Goal: Transaction & Acquisition: Purchase product/service

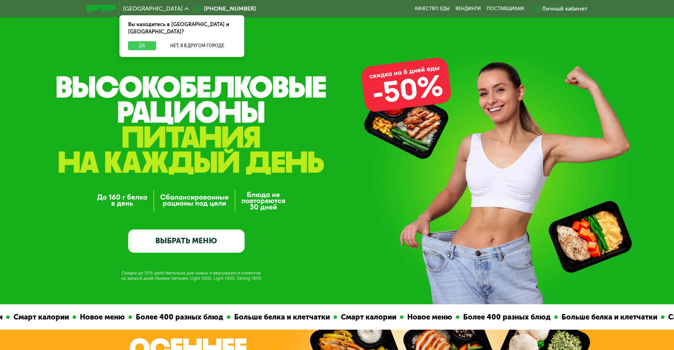
click at [144, 41] on button "Да" at bounding box center [142, 45] width 28 height 9
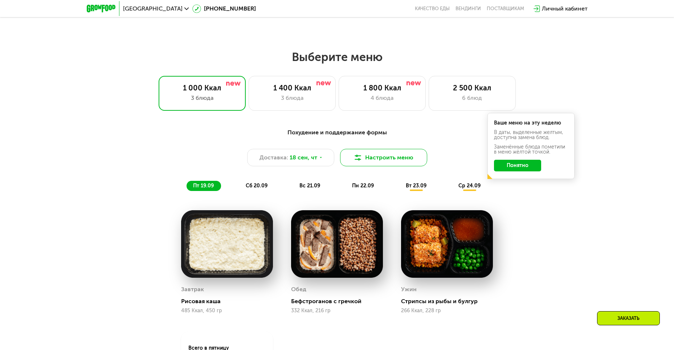
scroll to position [544, 0]
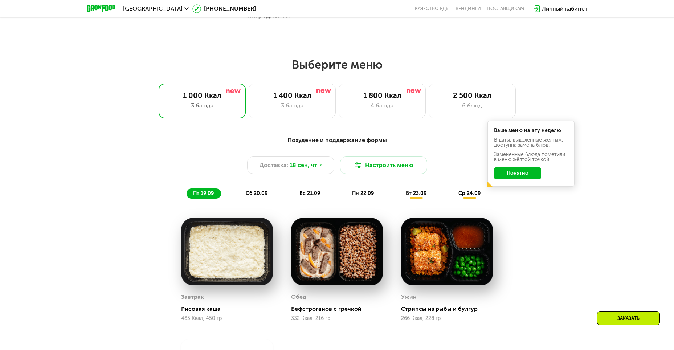
click at [367, 196] on span "пн 22.09" at bounding box center [363, 193] width 22 height 6
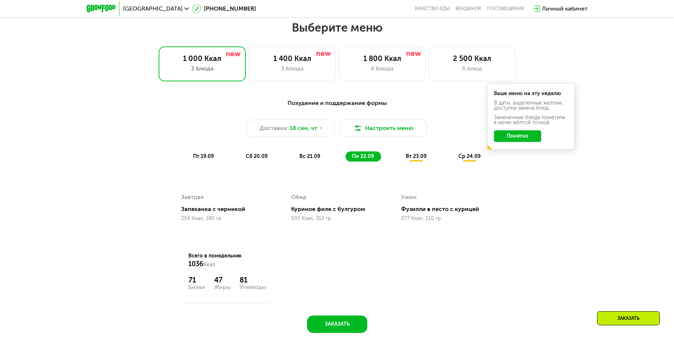
scroll to position [581, 0]
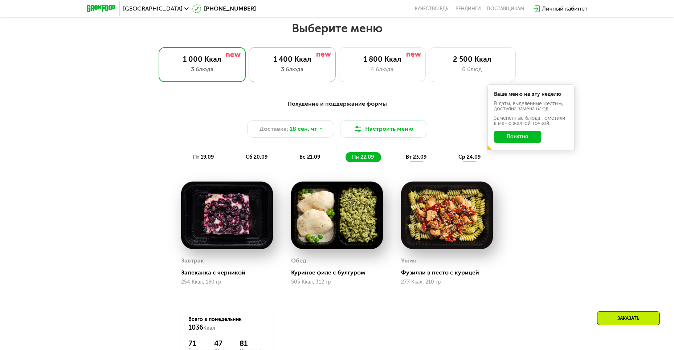
click at [298, 74] on div "3 блюда" at bounding box center [292, 69] width 72 height 9
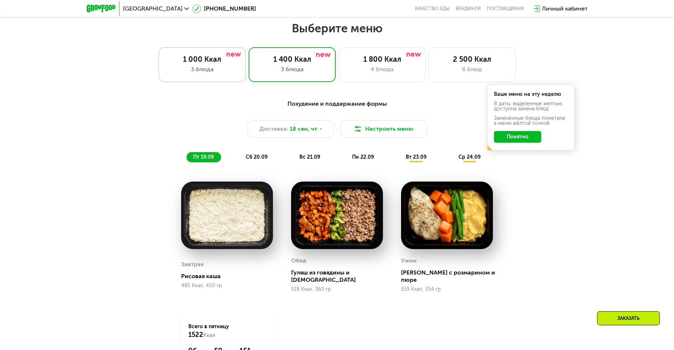
click at [210, 70] on div "3 блюда" at bounding box center [202, 69] width 72 height 9
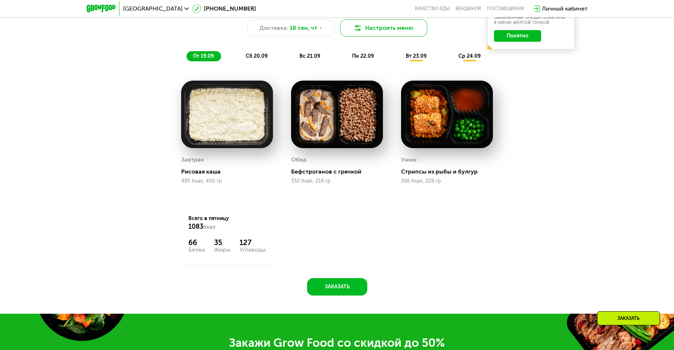
scroll to position [689, 0]
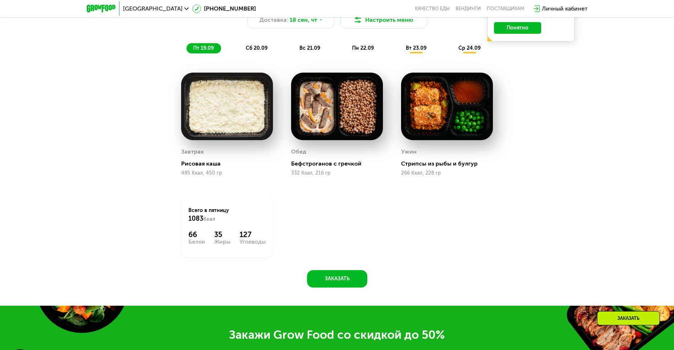
click at [364, 50] on span "пн 22.09" at bounding box center [363, 48] width 22 height 6
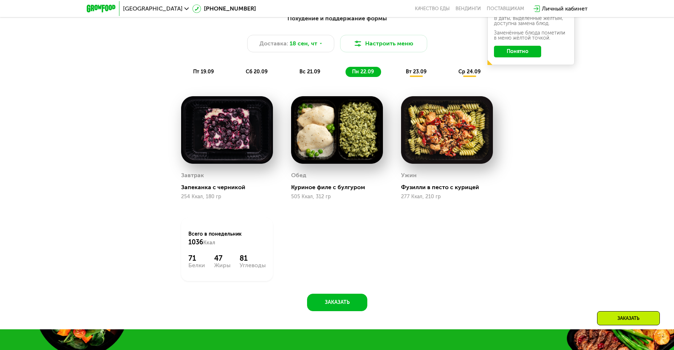
scroll to position [653, 0]
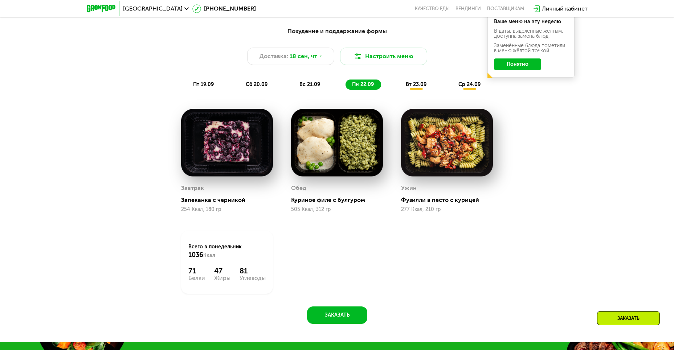
click at [416, 87] on span "вт 23.09" at bounding box center [416, 84] width 21 height 6
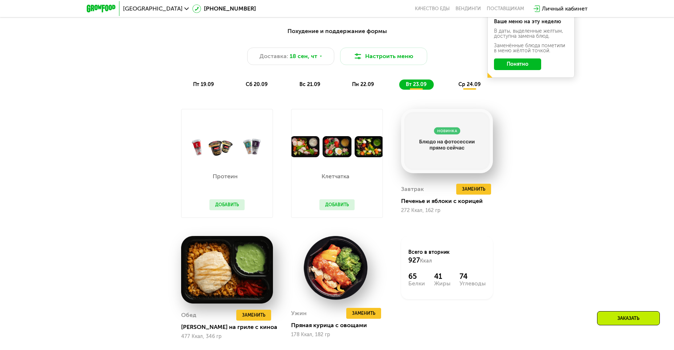
click at [361, 90] on div "пн 22.09" at bounding box center [363, 84] width 36 height 10
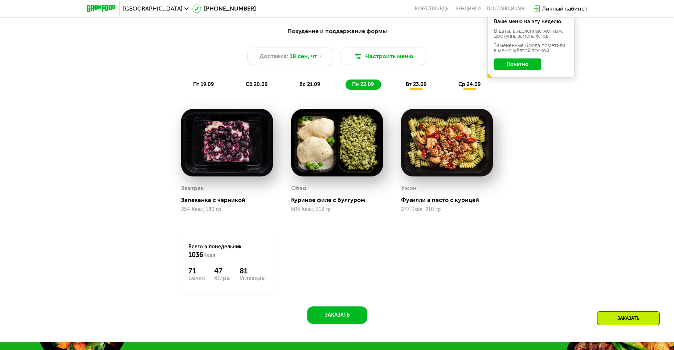
click at [344, 140] on img at bounding box center [337, 142] width 92 height 67
click at [386, 60] on button "Настроить меню" at bounding box center [383, 56] width 87 height 17
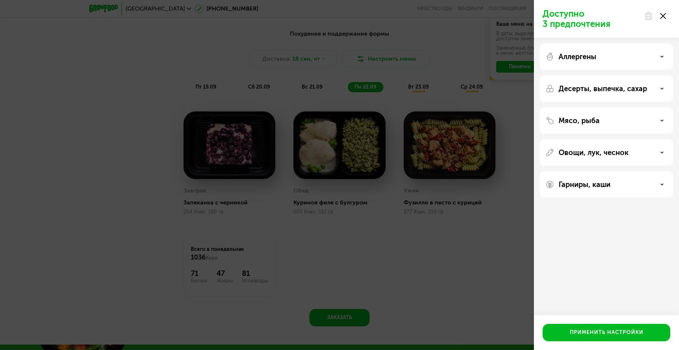
click at [664, 16] on use at bounding box center [663, 16] width 6 height 6
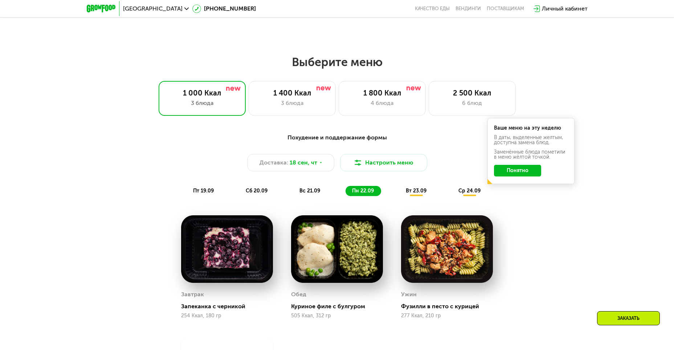
scroll to position [544, 0]
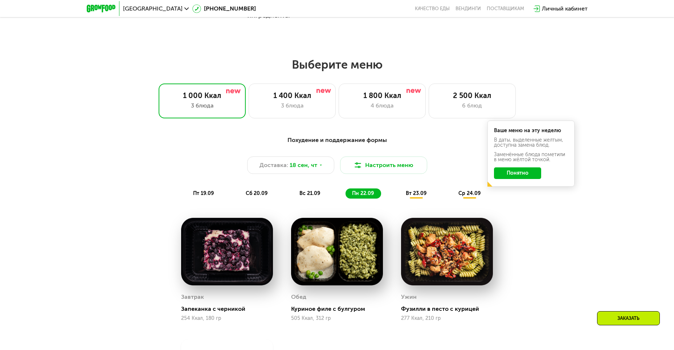
click at [507, 176] on button "Понятно" at bounding box center [517, 173] width 47 height 12
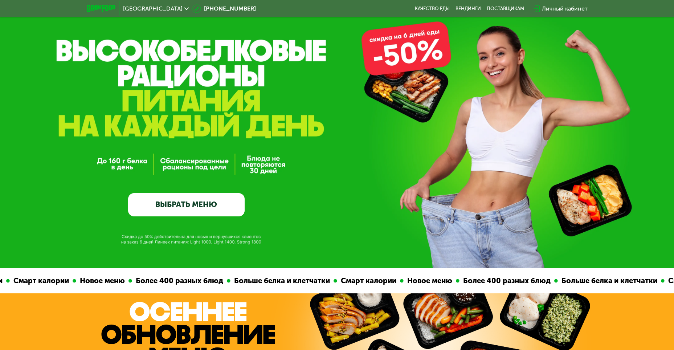
click at [203, 204] on link "ВЫБРАТЬ МЕНЮ" at bounding box center [186, 204] width 116 height 23
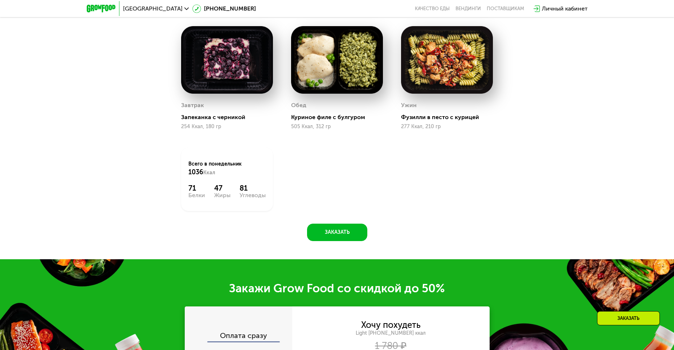
scroll to position [696, 0]
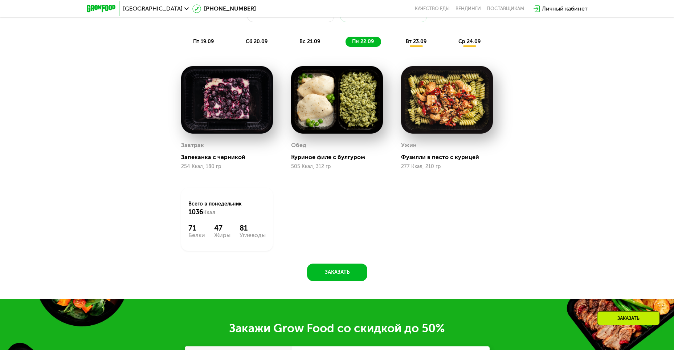
click at [299, 147] on div "Обед" at bounding box center [298, 145] width 15 height 11
click at [296, 147] on div "Обед" at bounding box center [298, 145] width 15 height 11
click at [294, 147] on div "Обед" at bounding box center [298, 145] width 15 height 11
drag, startPoint x: 290, startPoint y: 147, endPoint x: 304, endPoint y: 147, distance: 13.4
click at [302, 147] on div "Обед Куриное филе с булгуром 505 Ккал, 312 гр" at bounding box center [337, 118] width 110 height 122
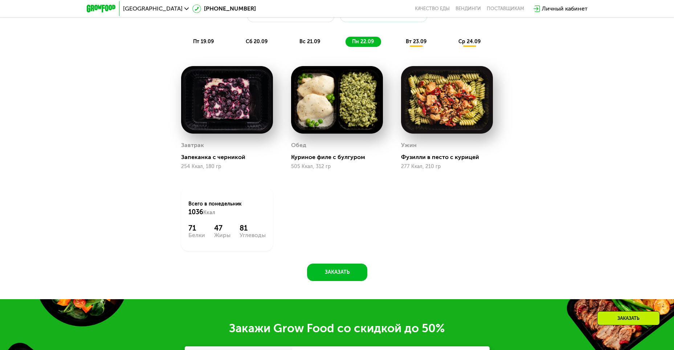
drag, startPoint x: 329, startPoint y: 171, endPoint x: 370, endPoint y: 207, distance: 54.5
click at [329, 169] on div "505 Ккал, 312 гр" at bounding box center [337, 167] width 92 height 6
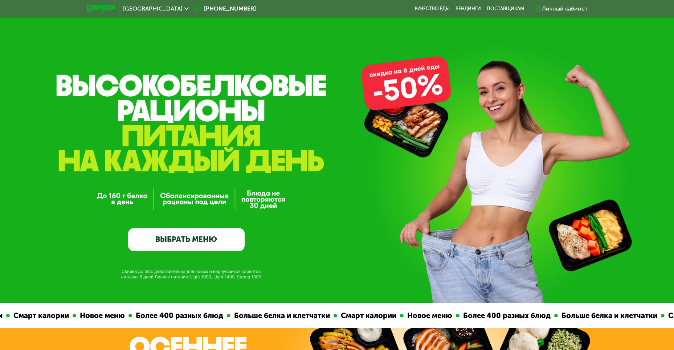
scroll to position [0, 0]
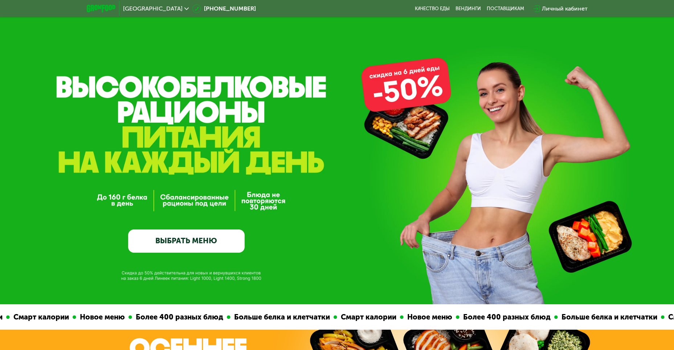
click at [421, 93] on div "GrowFood — доставка правильного питания ВЫБРАТЬ МЕНЮ" at bounding box center [337, 152] width 674 height 304
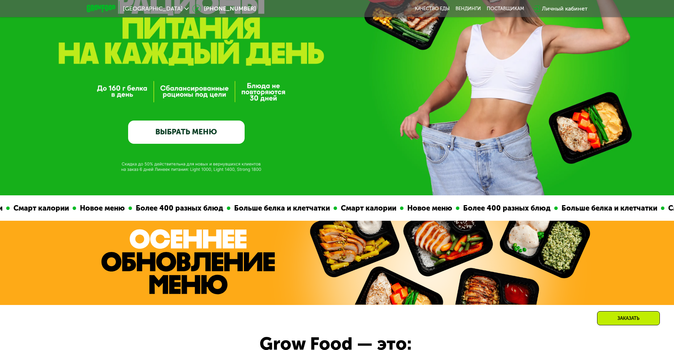
click at [181, 134] on link "ВЫБРАТЬ МЕНЮ" at bounding box center [186, 131] width 116 height 23
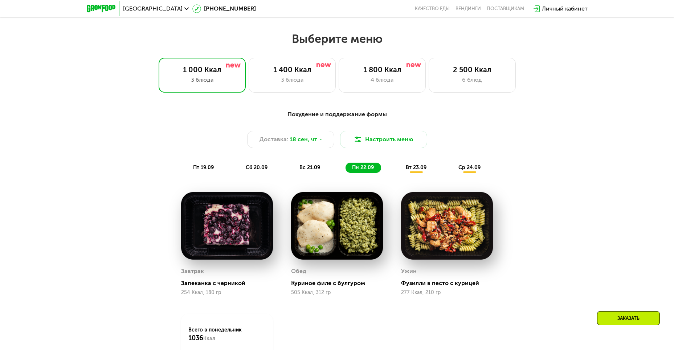
scroll to position [587, 0]
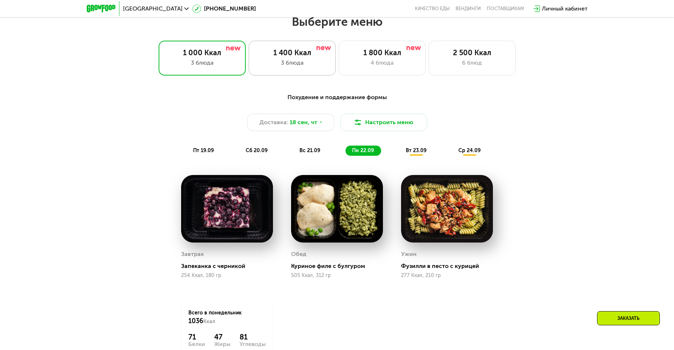
click at [311, 64] on div "3 блюда" at bounding box center [292, 62] width 72 height 9
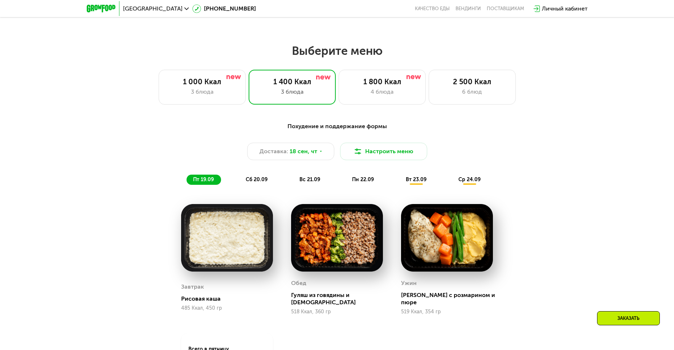
scroll to position [551, 0]
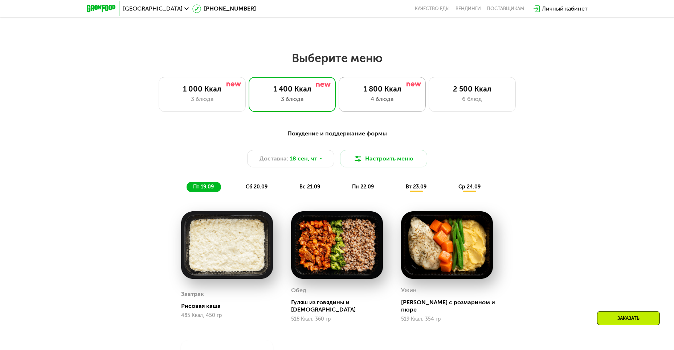
click at [405, 99] on div "4 блюда" at bounding box center [382, 99] width 72 height 9
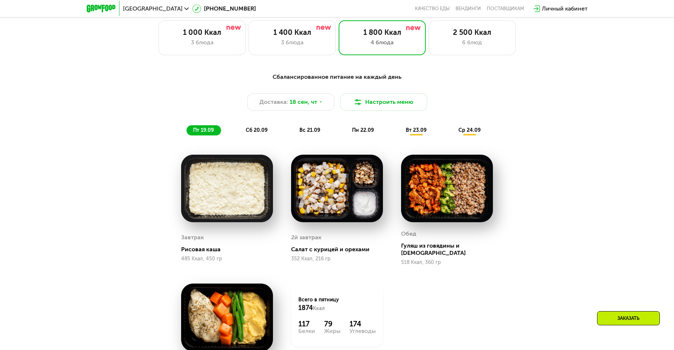
scroll to position [623, 0]
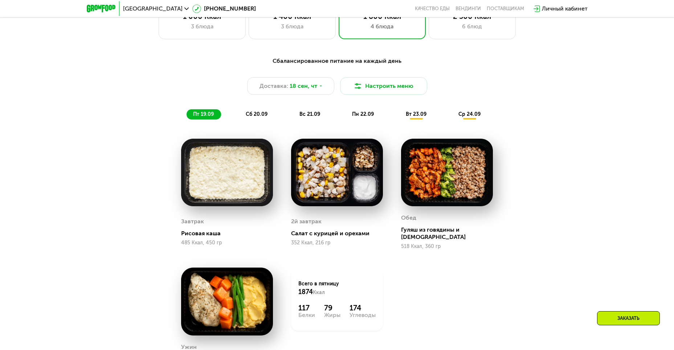
click at [215, 151] on img at bounding box center [227, 172] width 92 height 67
drag, startPoint x: 198, startPoint y: 231, endPoint x: 193, endPoint y: 226, distance: 6.9
click at [198, 231] on div "Рисовая каша" at bounding box center [230, 233] width 98 height 7
drag, startPoint x: 192, startPoint y: 222, endPoint x: 190, endPoint y: 238, distance: 15.3
click at [192, 226] on div "Завтрак" at bounding box center [192, 221] width 23 height 11
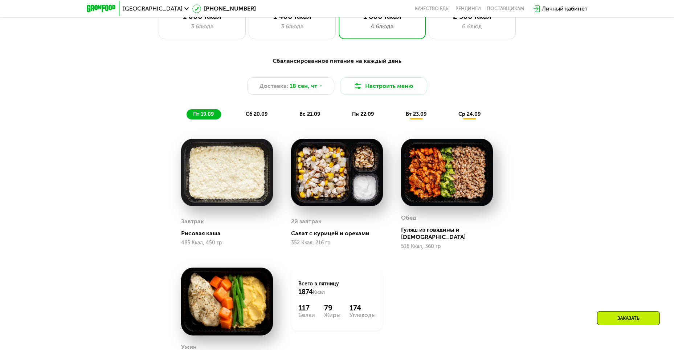
drag, startPoint x: 190, startPoint y: 240, endPoint x: 201, endPoint y: 198, distance: 43.4
click at [190, 240] on div "485 Ккал, 450 гр" at bounding box center [227, 243] width 92 height 6
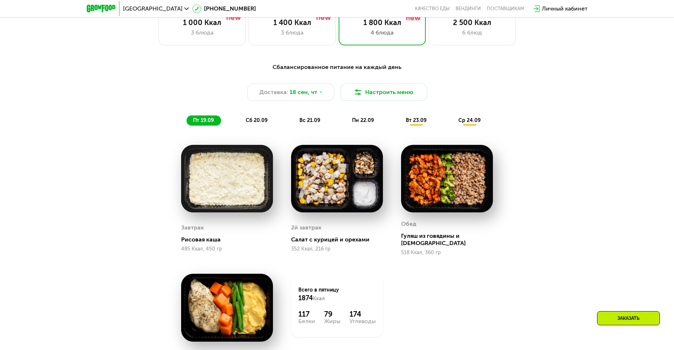
scroll to position [515, 0]
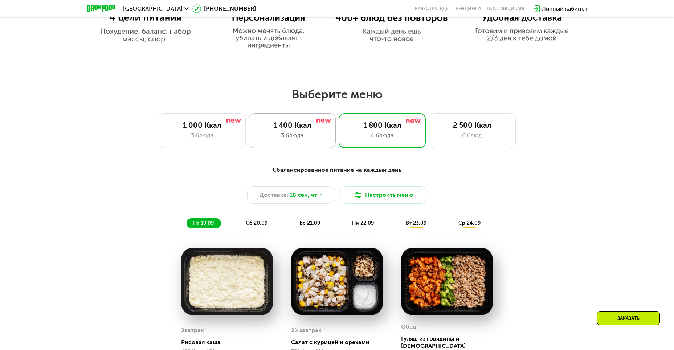
click at [285, 128] on div "1 400 Ккал" at bounding box center [292, 125] width 72 height 9
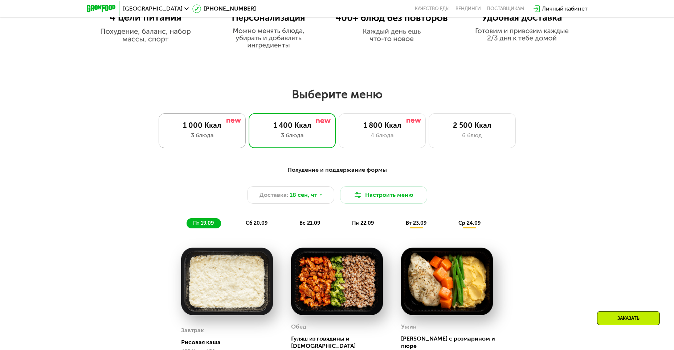
click at [175, 126] on div "1 000 Ккал" at bounding box center [202, 125] width 72 height 9
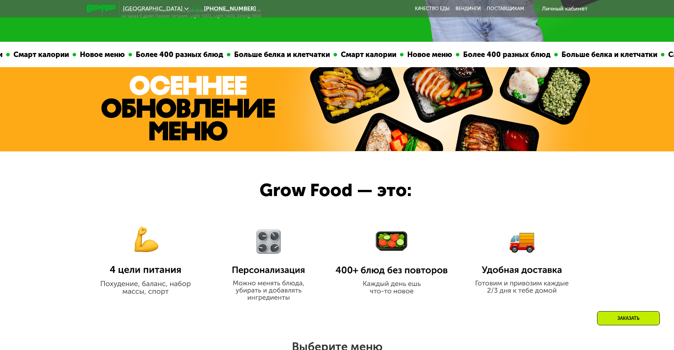
scroll to position [115, 0]
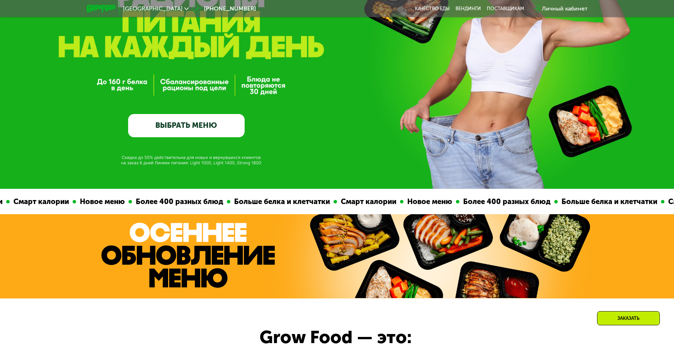
click at [564, 5] on div "Личный кабинет" at bounding box center [565, 8] width 46 height 9
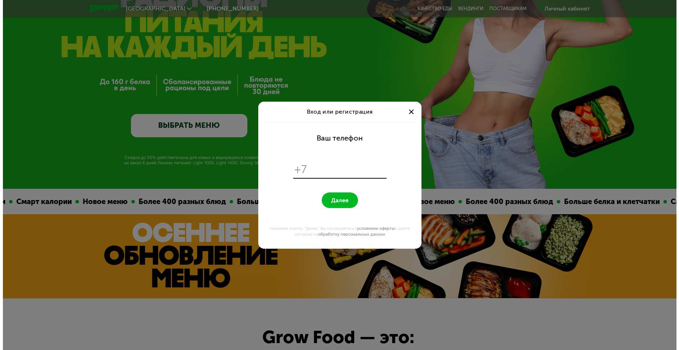
scroll to position [0, 0]
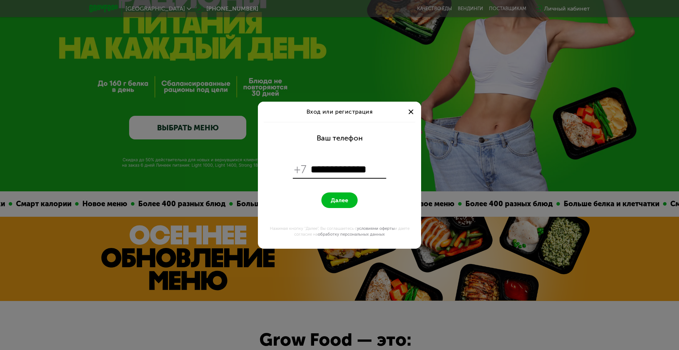
type input "**********"
click at [332, 198] on span "Далее" at bounding box center [339, 200] width 17 height 7
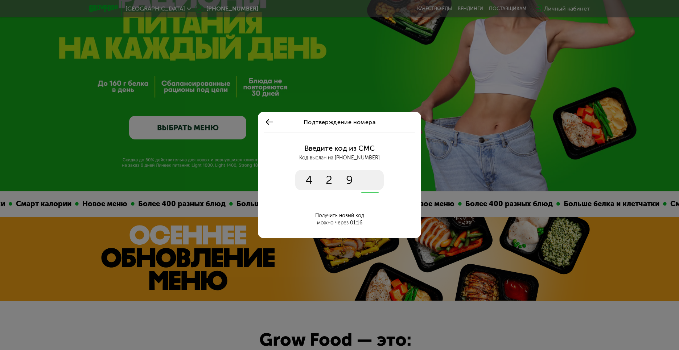
type input "****"
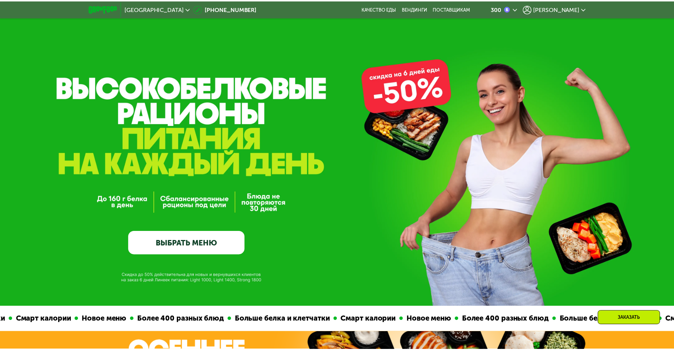
scroll to position [115, 0]
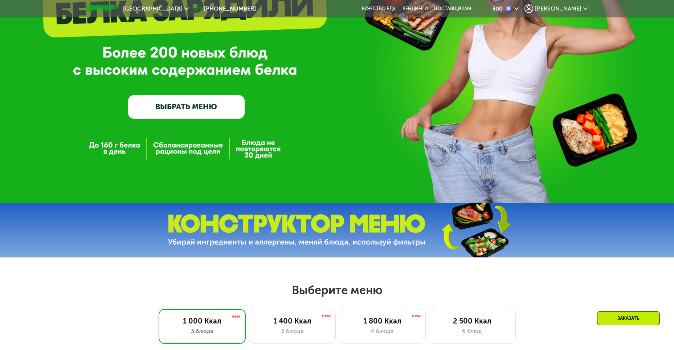
click at [586, 7] on icon at bounding box center [585, 9] width 4 height 4
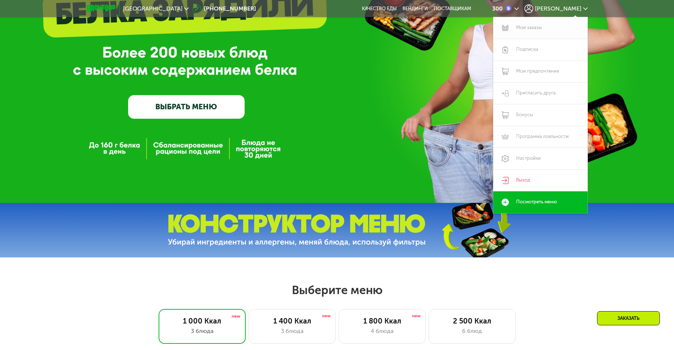
click at [525, 26] on link "Мои заказы" at bounding box center [540, 28] width 94 height 22
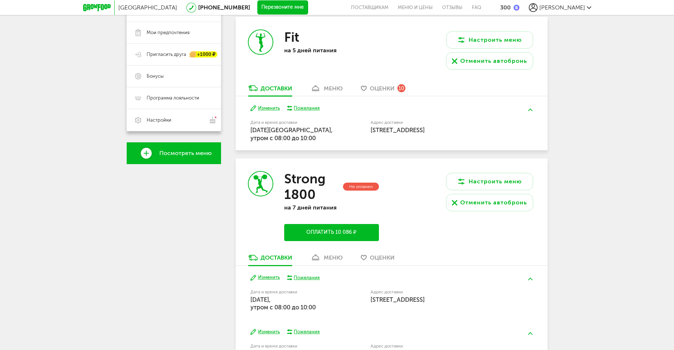
scroll to position [145, 0]
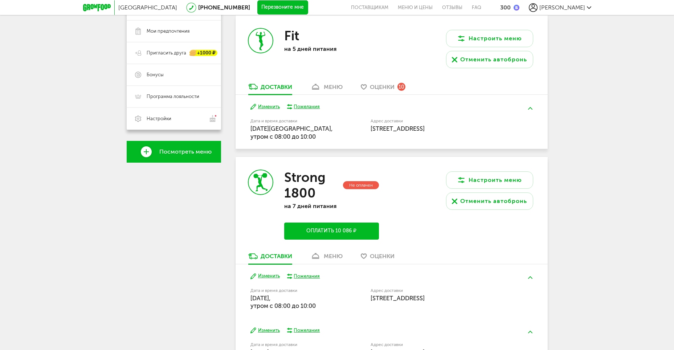
click at [331, 257] on div "меню" at bounding box center [333, 256] width 19 height 7
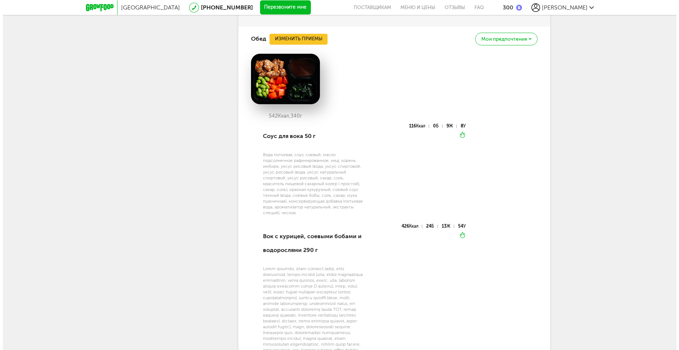
scroll to position [1069, 0]
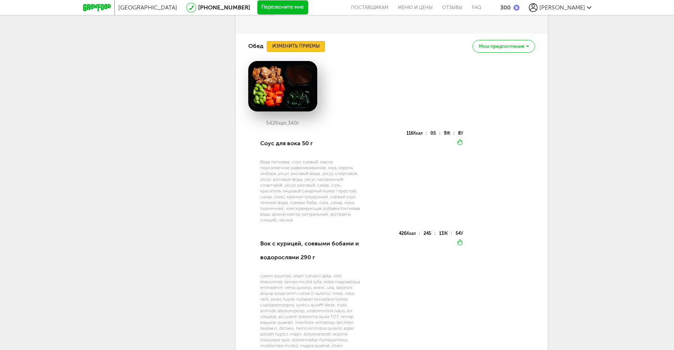
click at [300, 41] on button "Изменить приемы" at bounding box center [296, 46] width 58 height 11
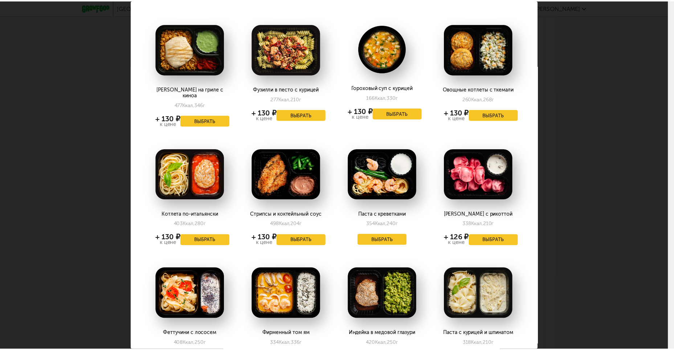
scroll to position [0, 0]
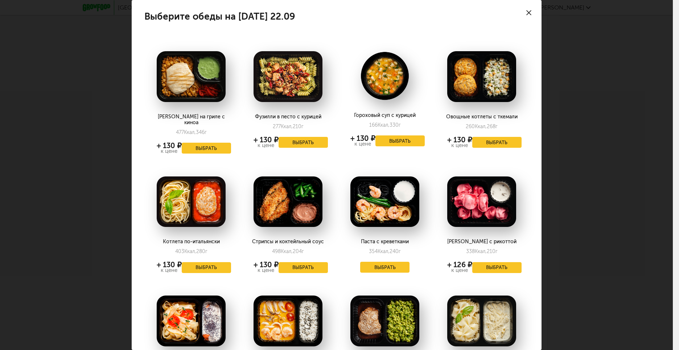
click at [521, 9] on div at bounding box center [528, 12] width 25 height 25
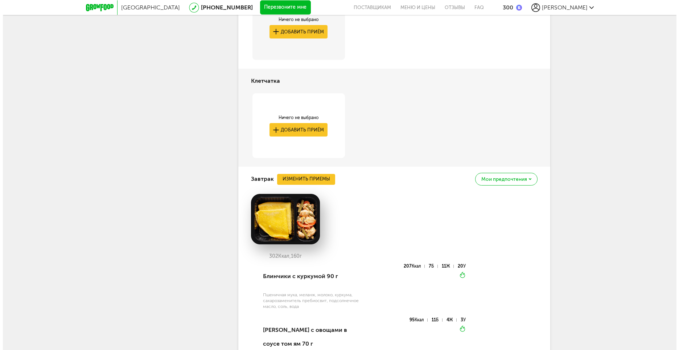
scroll to position [488, 0]
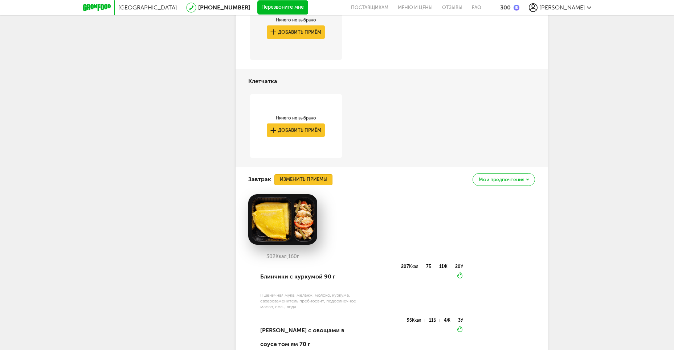
click at [310, 179] on button "Изменить приемы" at bounding box center [303, 179] width 58 height 11
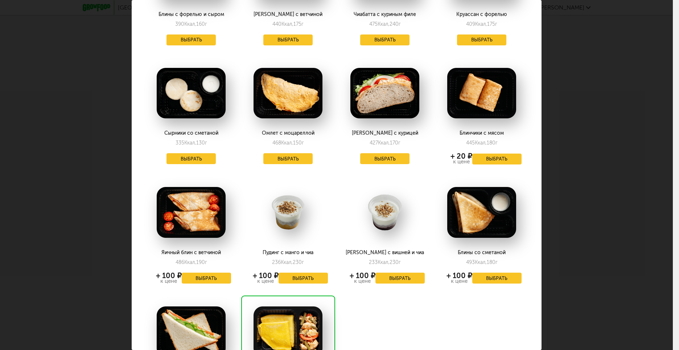
scroll to position [923, 0]
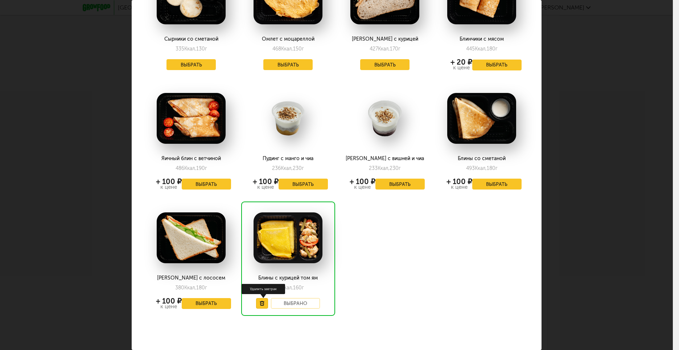
click at [260, 301] on icon at bounding box center [262, 303] width 5 height 5
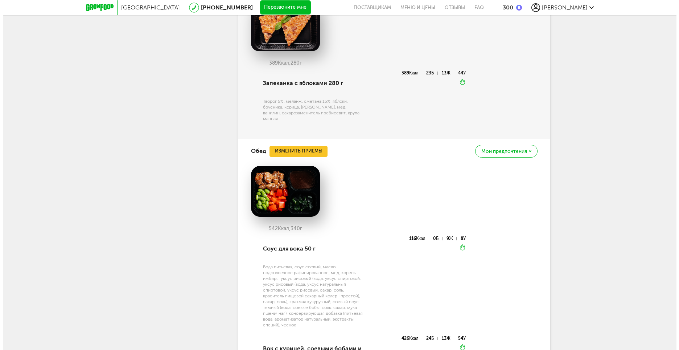
scroll to position [779, 0]
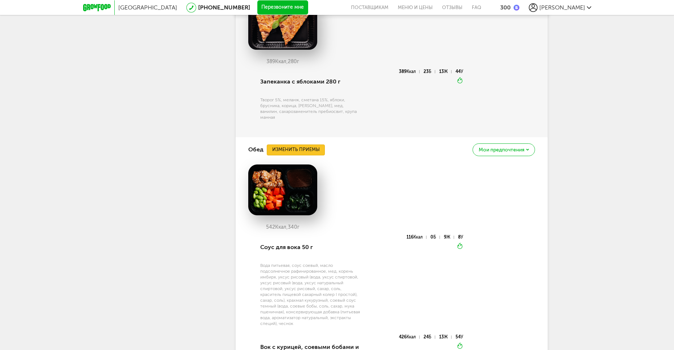
click at [291, 144] on button "Изменить приемы" at bounding box center [296, 149] width 58 height 11
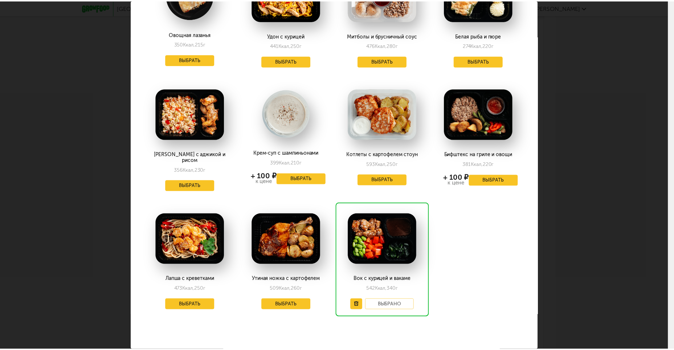
scroll to position [802, 0]
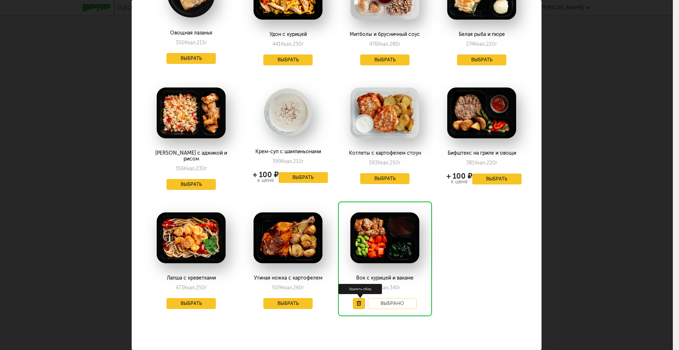
click at [357, 301] on icon at bounding box center [359, 303] width 5 height 5
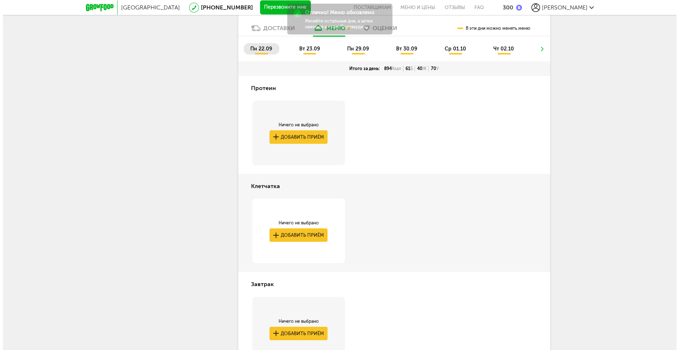
scroll to position [380, 0]
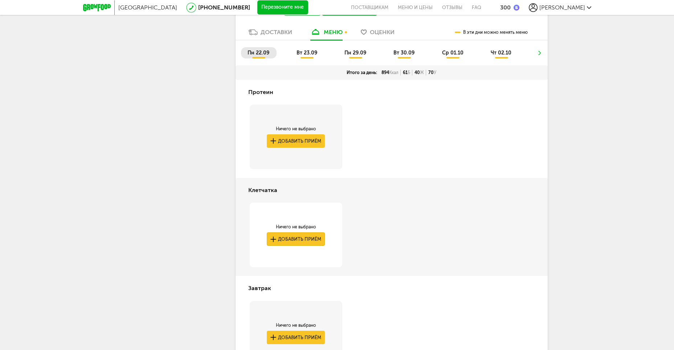
click at [283, 239] on button "Добавить приём" at bounding box center [296, 238] width 58 height 13
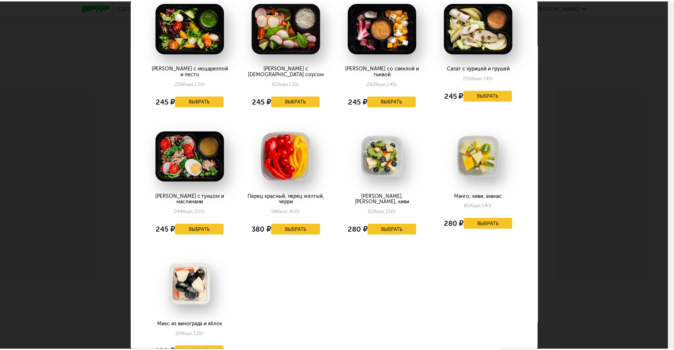
scroll to position [0, 0]
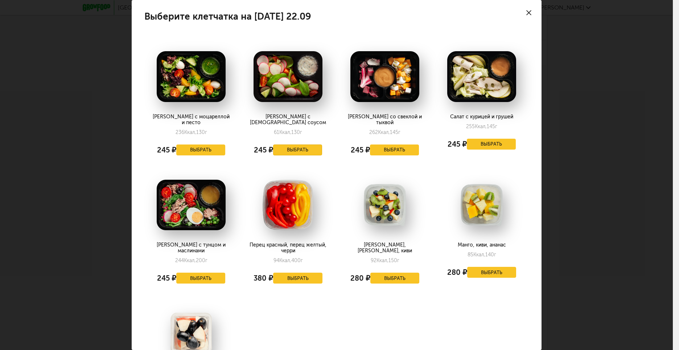
click at [298, 144] on button "Выбрать" at bounding box center [297, 149] width 49 height 11
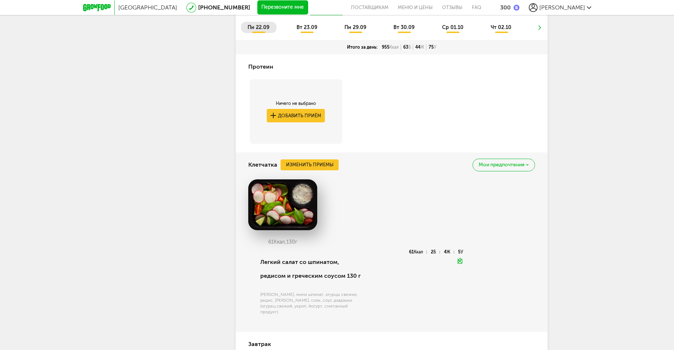
scroll to position [307, 0]
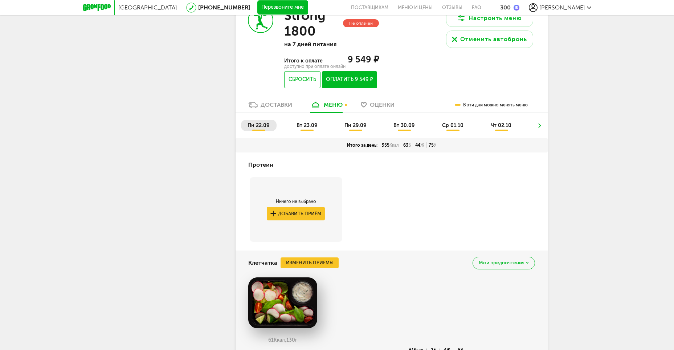
click at [310, 125] on span "вт 23.09" at bounding box center [306, 125] width 21 height 6
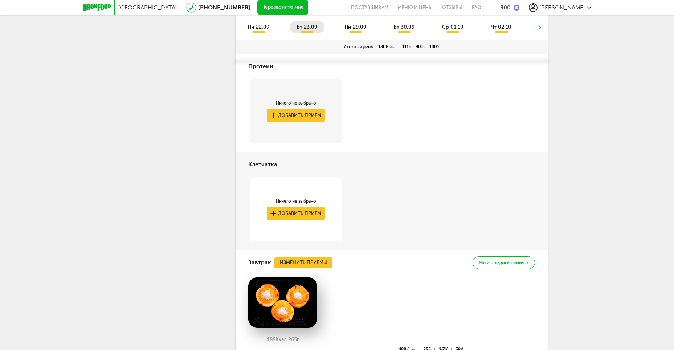
scroll to position [452, 0]
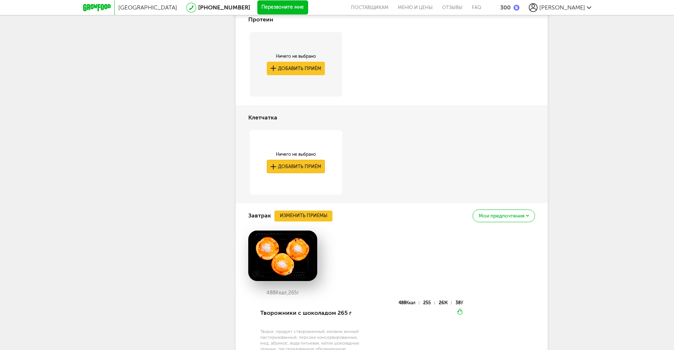
click at [299, 168] on button "Добавить приём" at bounding box center [296, 166] width 58 height 13
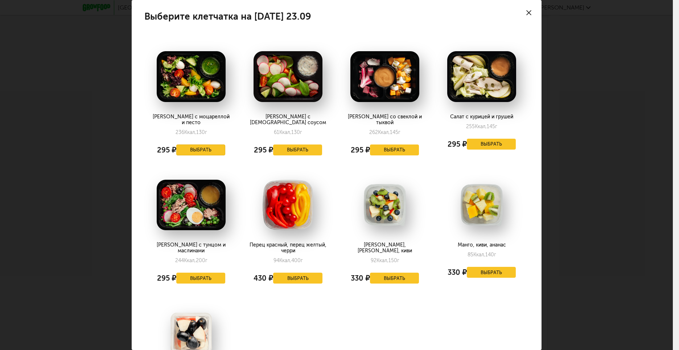
click at [196, 145] on button "Выбрать" at bounding box center [200, 149] width 49 height 11
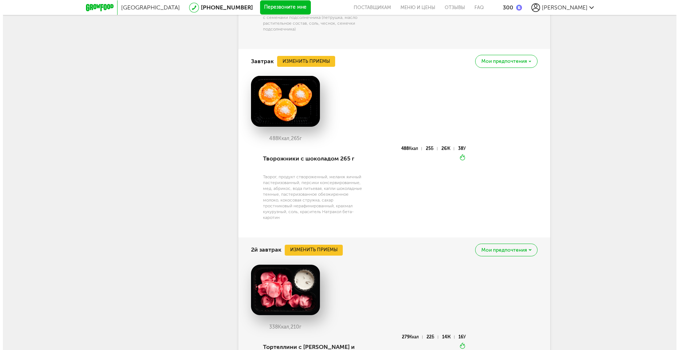
scroll to position [706, 0]
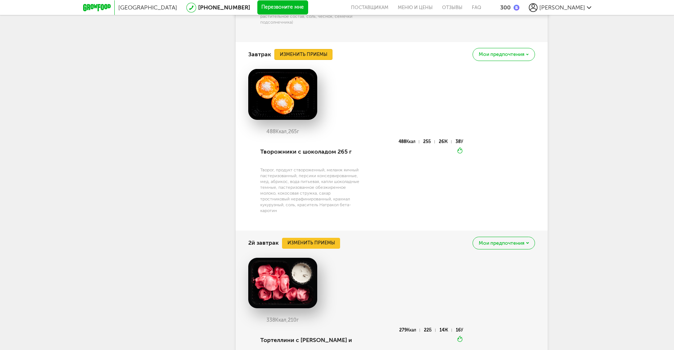
click at [308, 49] on button "Изменить приемы" at bounding box center [303, 54] width 58 height 11
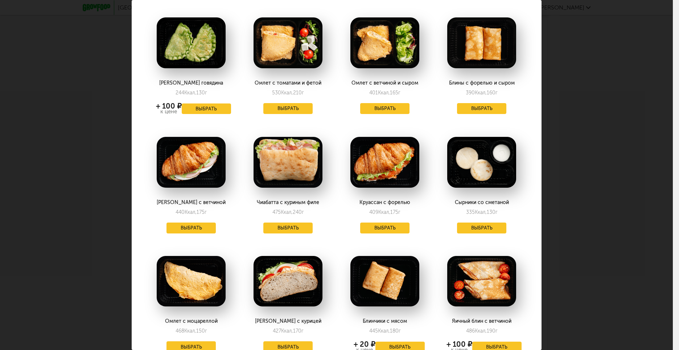
scroll to position [597, 0]
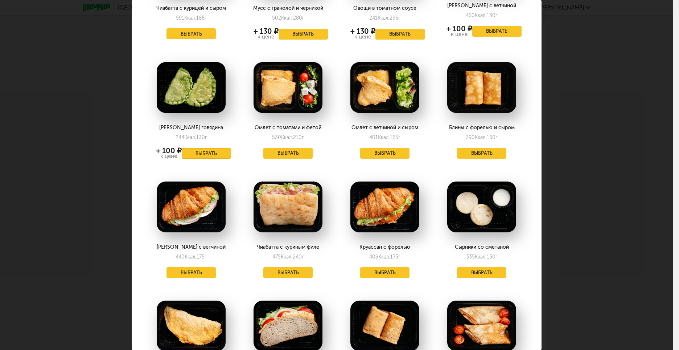
click at [210, 148] on button "Выбрать" at bounding box center [206, 153] width 49 height 11
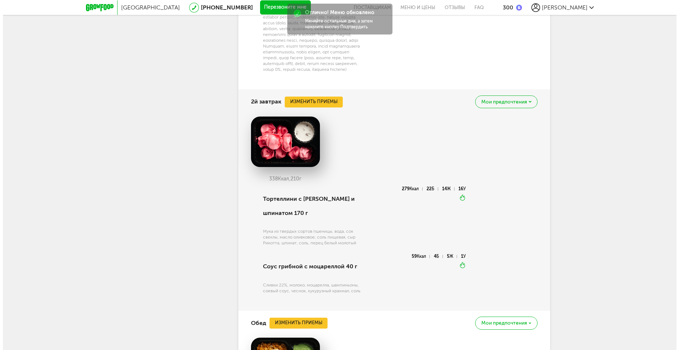
scroll to position [815, 0]
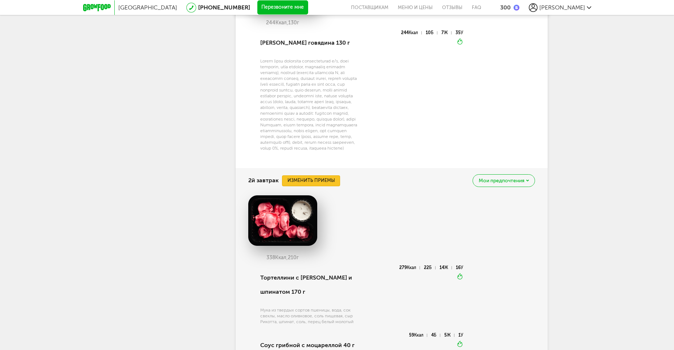
click at [300, 175] on button "Изменить приемы" at bounding box center [311, 180] width 58 height 11
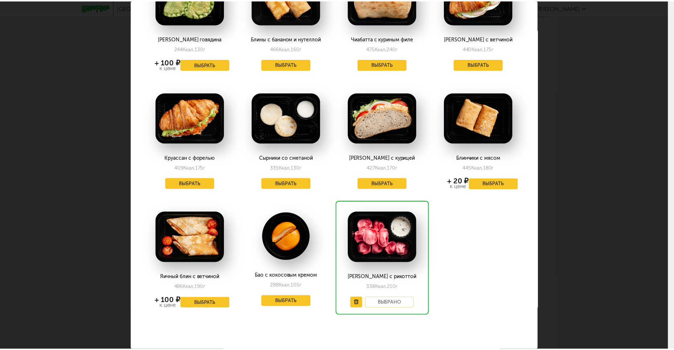
scroll to position [446, 0]
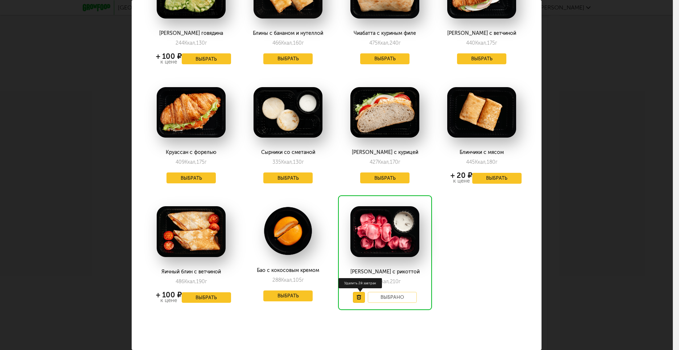
click at [357, 295] on icon at bounding box center [359, 297] width 5 height 5
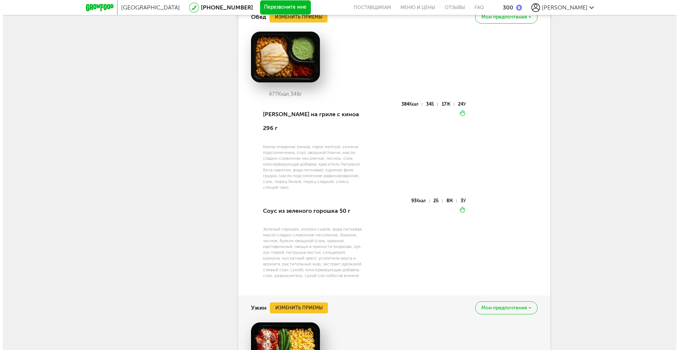
scroll to position [1026, 0]
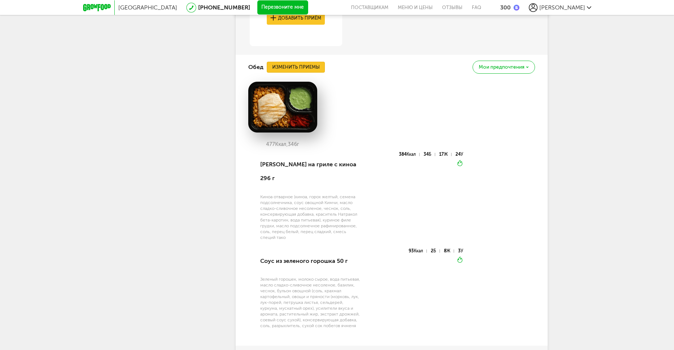
click at [302, 62] on button "Изменить приемы" at bounding box center [296, 67] width 58 height 11
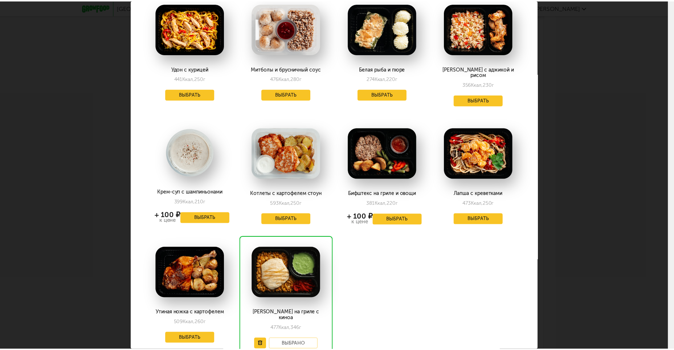
scroll to position [803, 0]
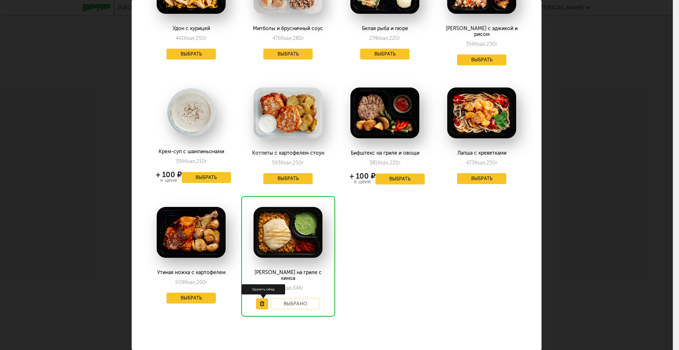
click at [260, 301] on use at bounding box center [262, 303] width 4 height 5
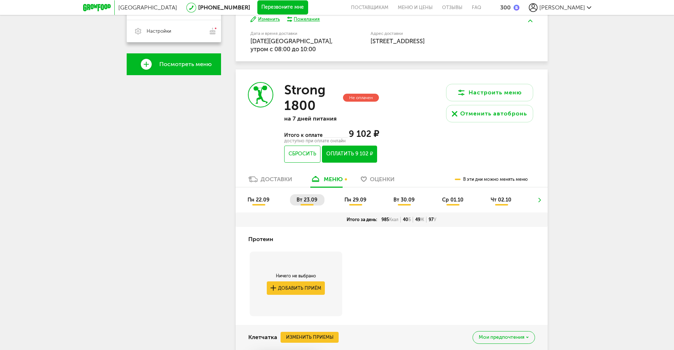
scroll to position [267, 0]
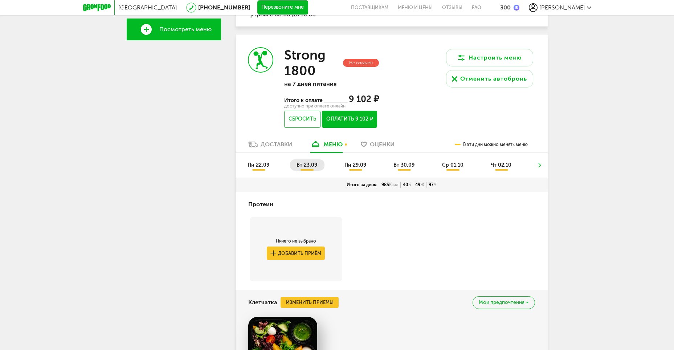
click at [253, 165] on span "пн 22.09" at bounding box center [258, 165] width 22 height 6
click at [356, 164] on span "пн 29.09" at bounding box center [355, 165] width 22 height 6
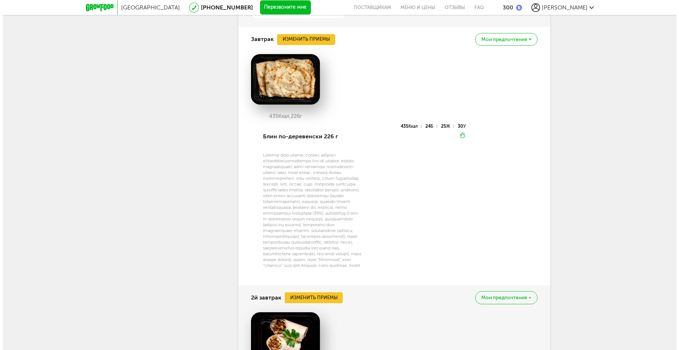
scroll to position [630, 0]
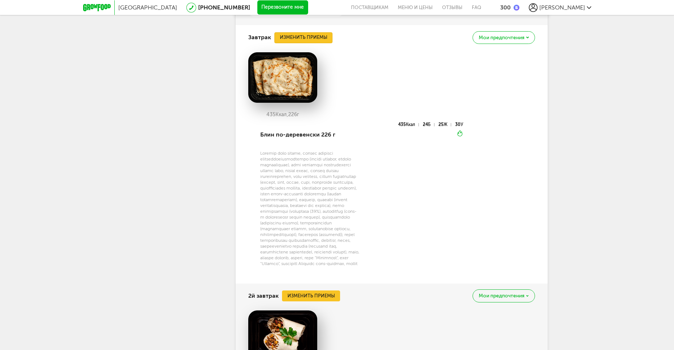
click at [307, 37] on button "Изменить приемы" at bounding box center [303, 37] width 58 height 11
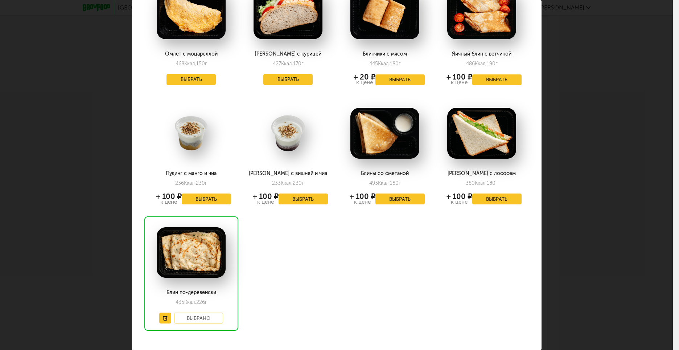
scroll to position [922, 0]
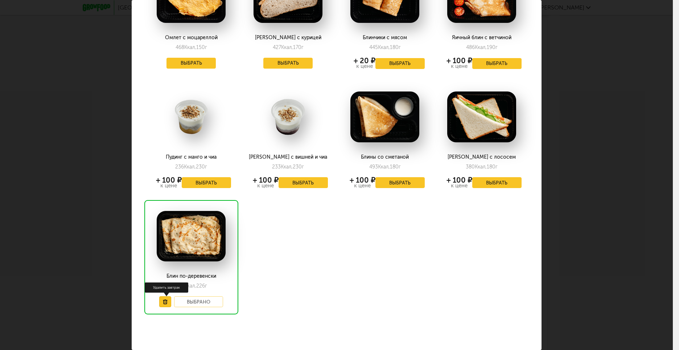
click at [164, 299] on use at bounding box center [165, 301] width 4 height 5
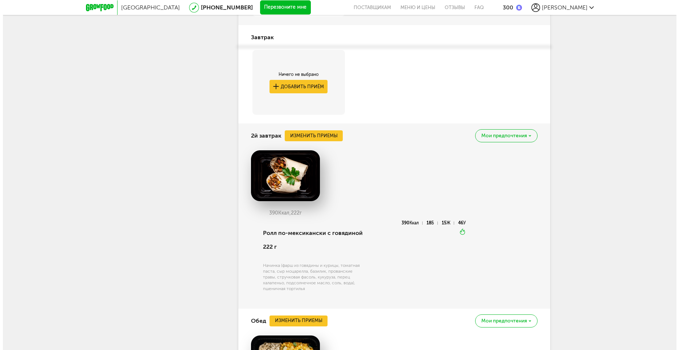
scroll to position [775, 0]
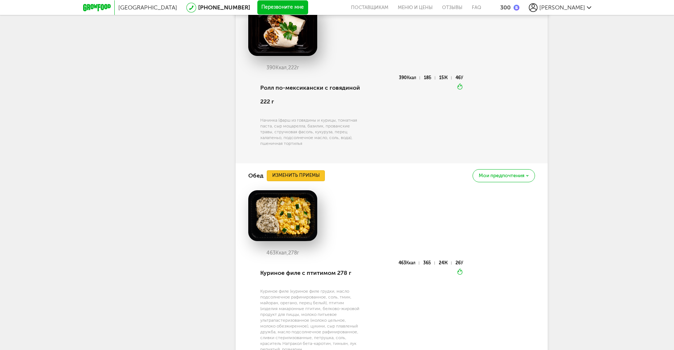
click at [285, 172] on button "Изменить приемы" at bounding box center [296, 175] width 58 height 11
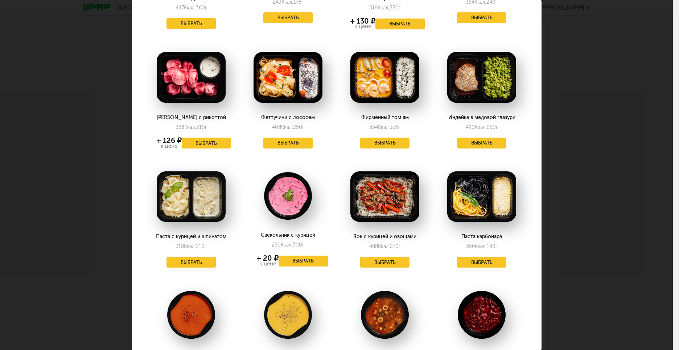
scroll to position [508, 0]
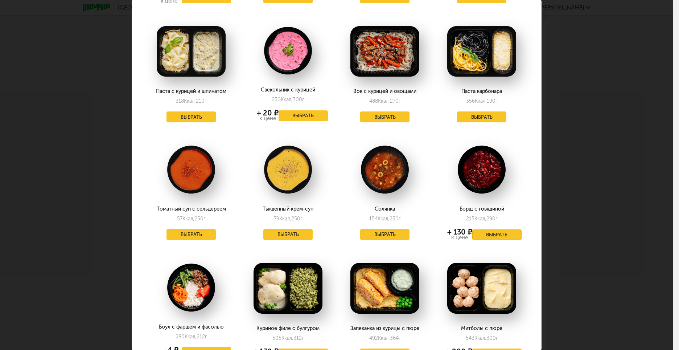
click at [484, 229] on button "Выбрать" at bounding box center [496, 234] width 49 height 11
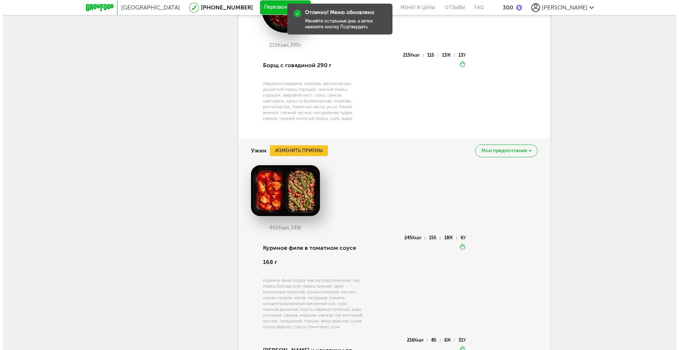
scroll to position [981, 0]
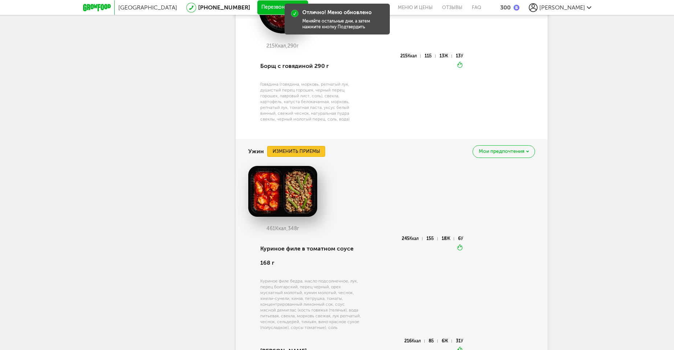
click at [304, 152] on button "Изменить приемы" at bounding box center [296, 151] width 58 height 11
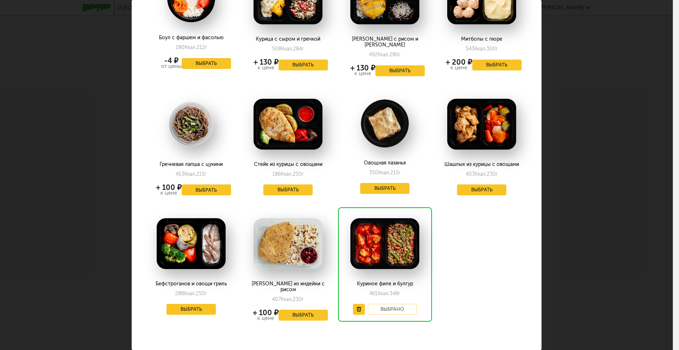
scroll to position [327, 0]
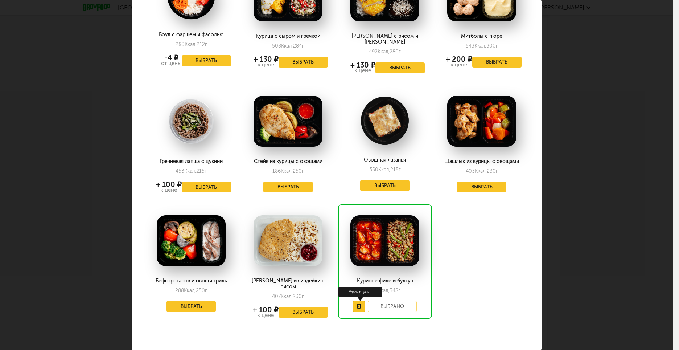
click at [357, 304] on icon at bounding box center [359, 306] width 5 height 5
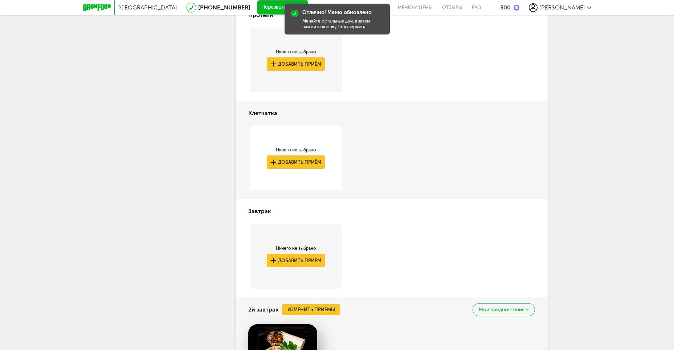
scroll to position [440, 0]
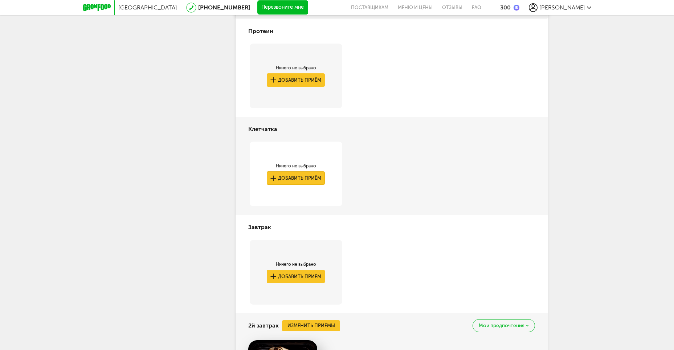
click at [307, 179] on button "Добавить приём" at bounding box center [296, 177] width 58 height 13
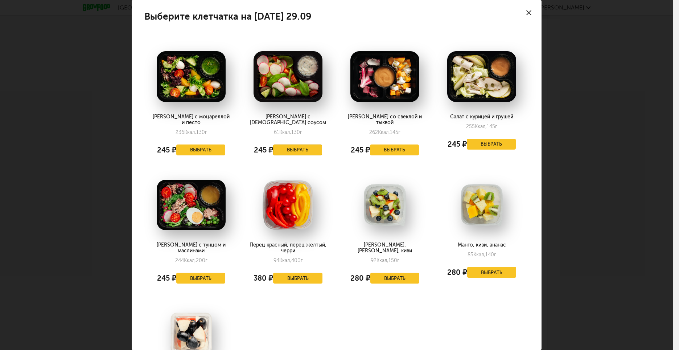
click at [298, 144] on button "Выбрать" at bounding box center [297, 149] width 49 height 11
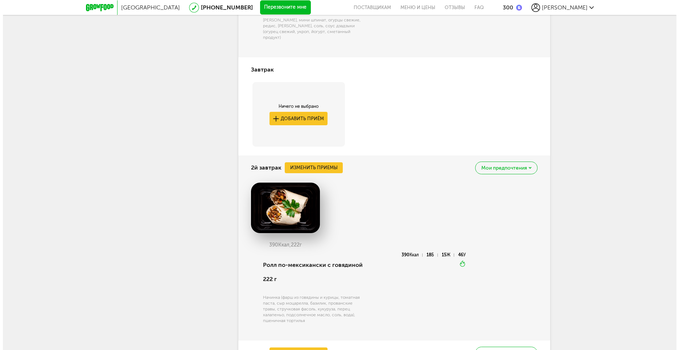
scroll to position [739, 0]
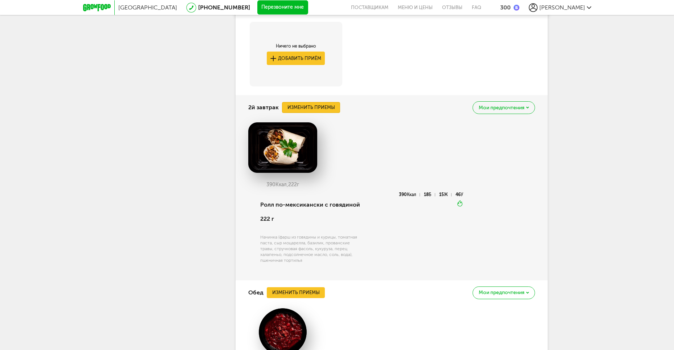
click at [306, 105] on button "Изменить приемы" at bounding box center [311, 107] width 58 height 11
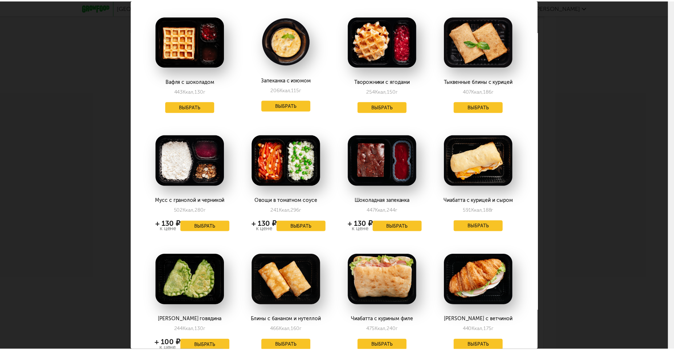
scroll to position [0, 0]
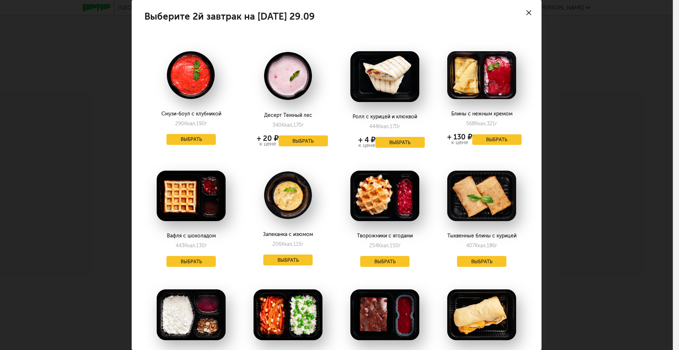
click at [522, 9] on div at bounding box center [528, 12] width 25 height 25
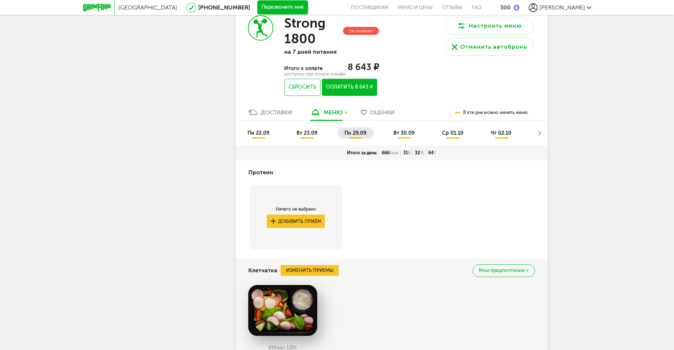
scroll to position [304, 0]
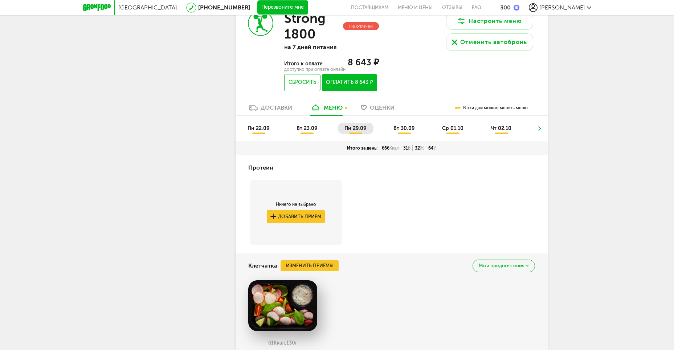
click at [402, 131] on span "вт 30.09" at bounding box center [403, 128] width 21 height 6
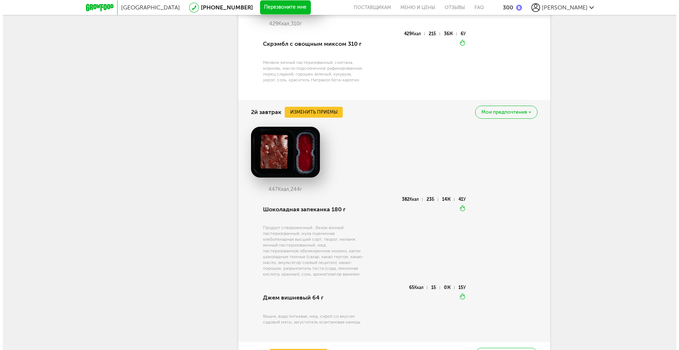
scroll to position [739, 0]
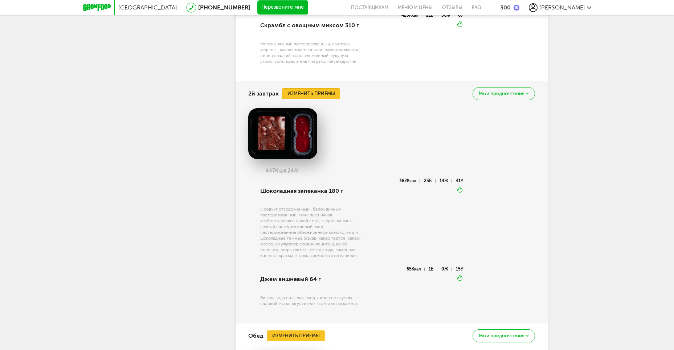
click at [310, 98] on button "Изменить приемы" at bounding box center [311, 93] width 58 height 11
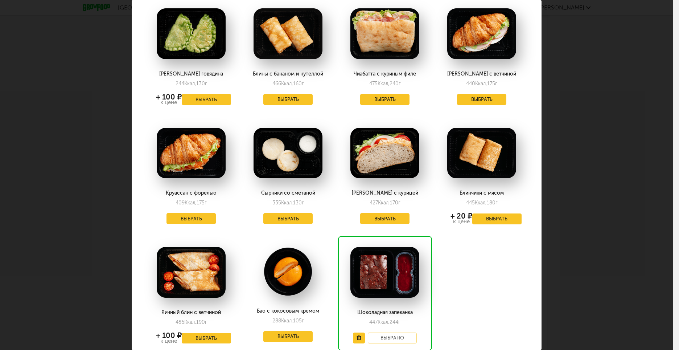
scroll to position [446, 0]
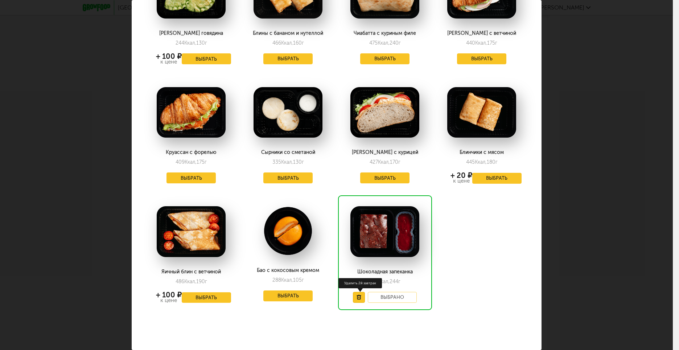
click at [357, 295] on icon at bounding box center [359, 297] width 5 height 5
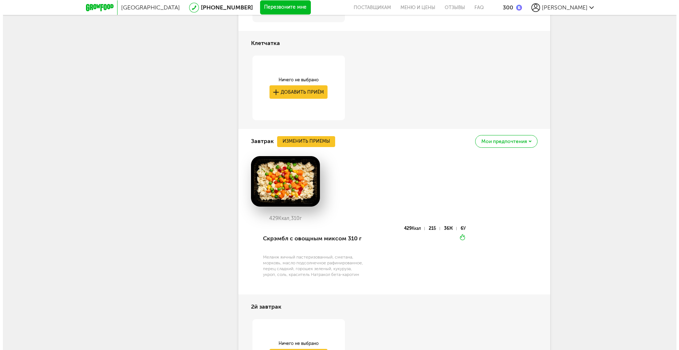
scroll to position [522, 0]
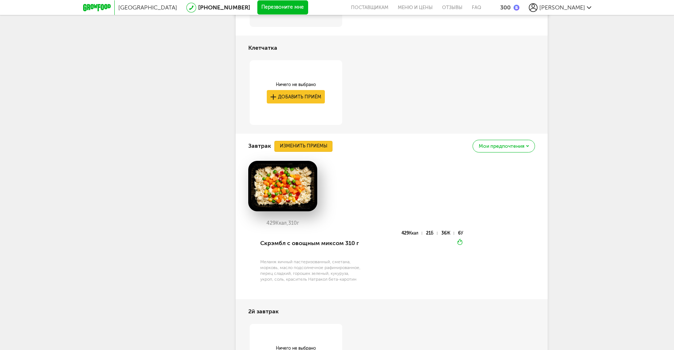
click at [304, 144] on button "Изменить приемы" at bounding box center [303, 146] width 58 height 11
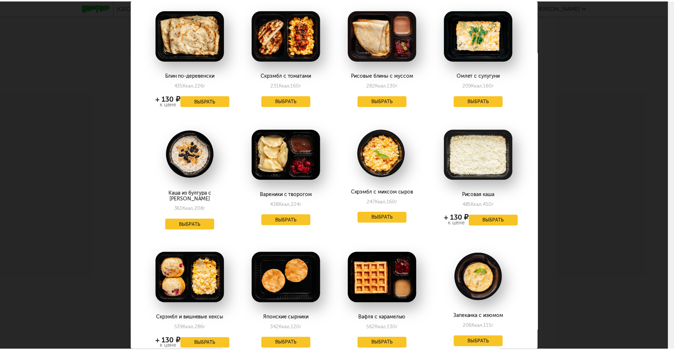
scroll to position [0, 0]
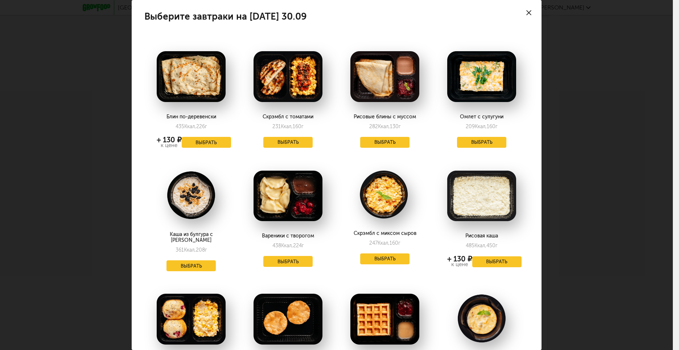
click at [526, 12] on icon at bounding box center [528, 12] width 5 height 5
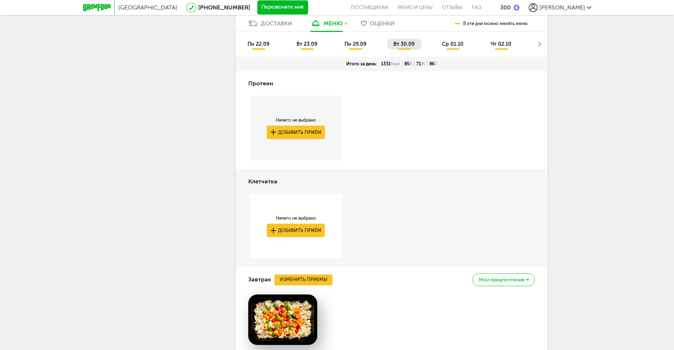
scroll to position [377, 0]
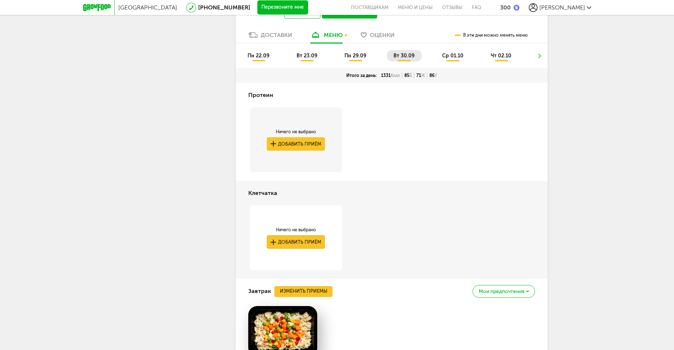
click at [288, 239] on button "Добавить приём" at bounding box center [296, 241] width 58 height 13
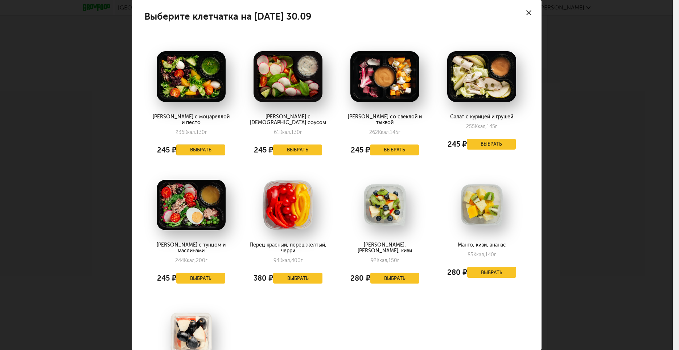
click at [198, 146] on button "Выбрать" at bounding box center [200, 149] width 49 height 11
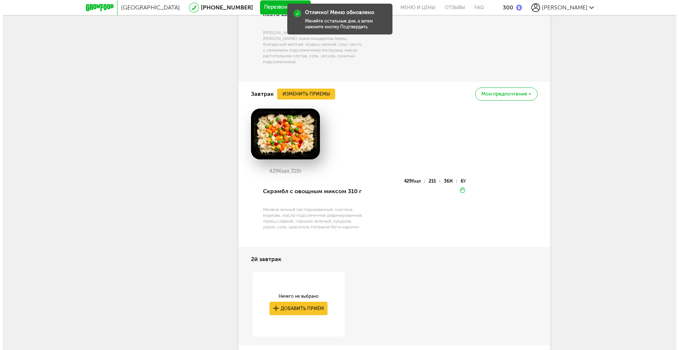
scroll to position [667, 0]
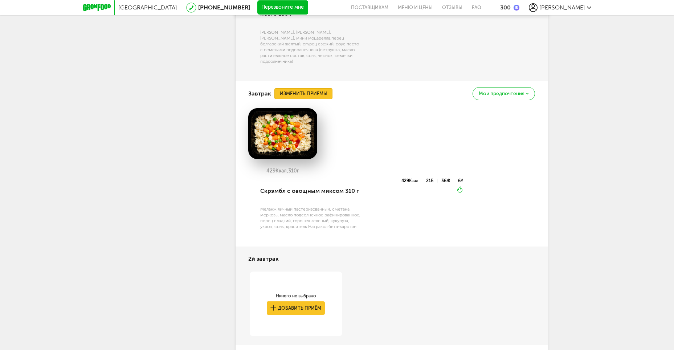
click at [306, 88] on button "Изменить приемы" at bounding box center [303, 93] width 58 height 11
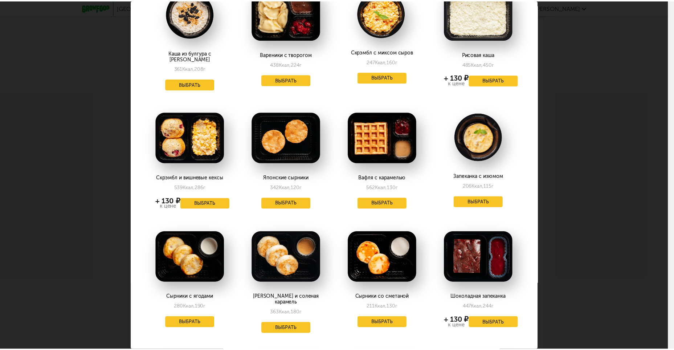
scroll to position [0, 0]
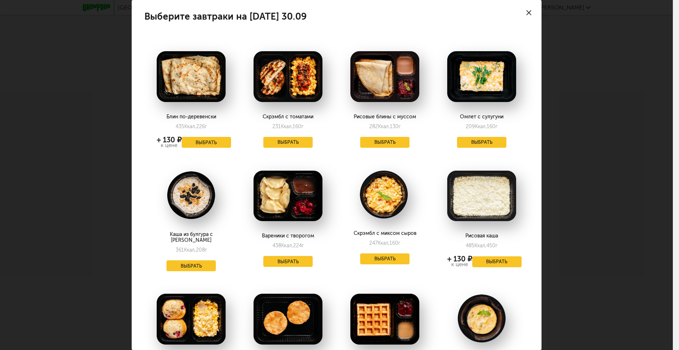
click at [526, 13] on icon at bounding box center [528, 12] width 5 height 5
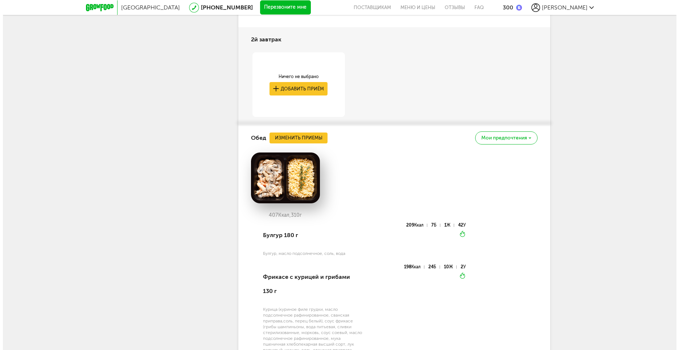
scroll to position [812, 0]
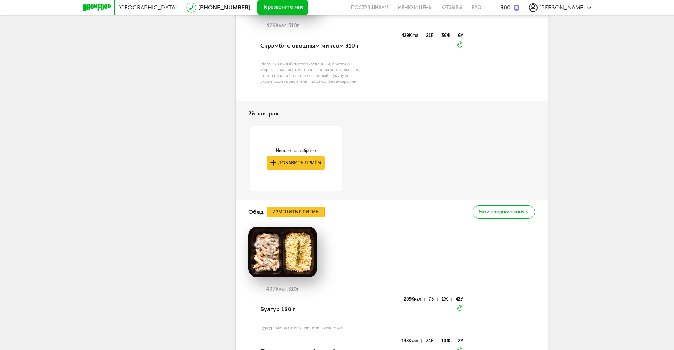
click at [287, 206] on button "Изменить приемы" at bounding box center [296, 211] width 58 height 11
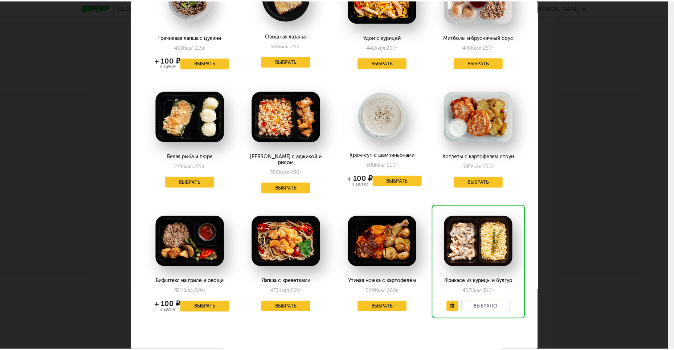
scroll to position [922, 0]
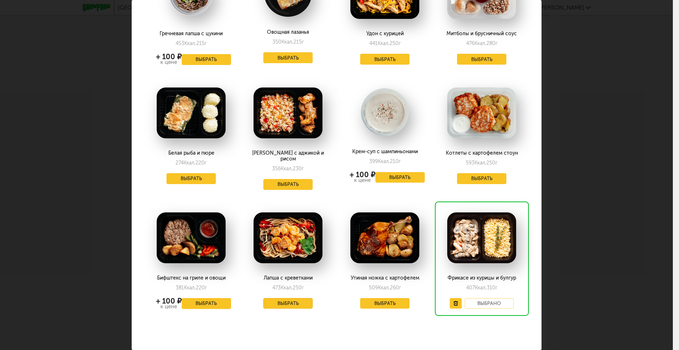
click at [281, 298] on button "Выбрать" at bounding box center [287, 303] width 49 height 11
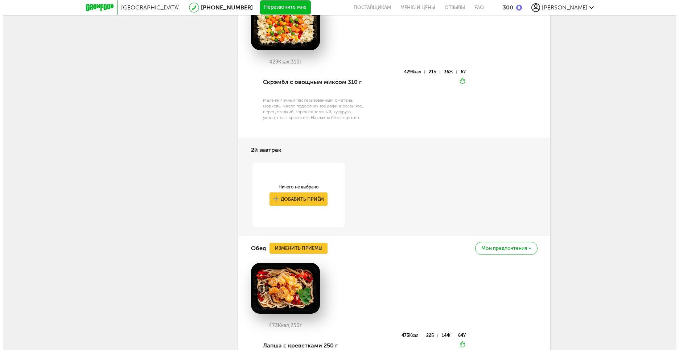
scroll to position [594, 0]
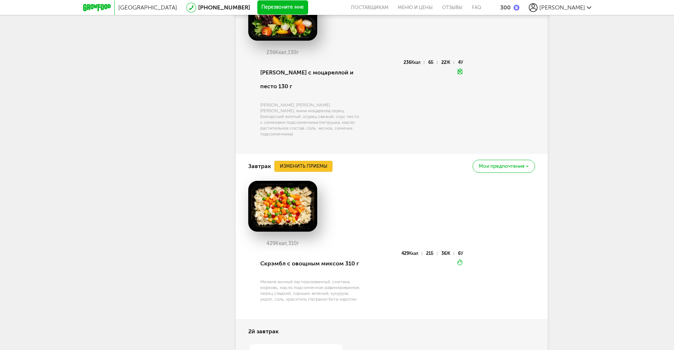
click at [305, 161] on button "Изменить приемы" at bounding box center [303, 166] width 58 height 11
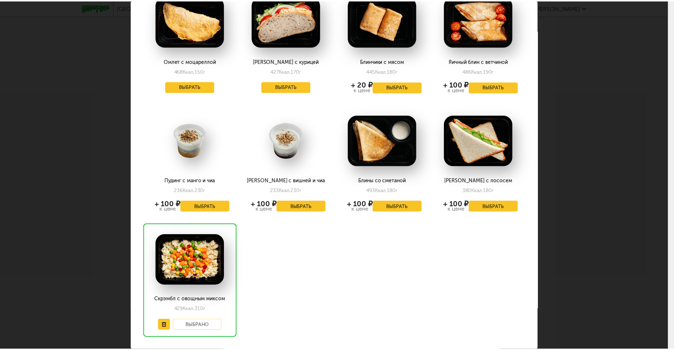
scroll to position [923, 0]
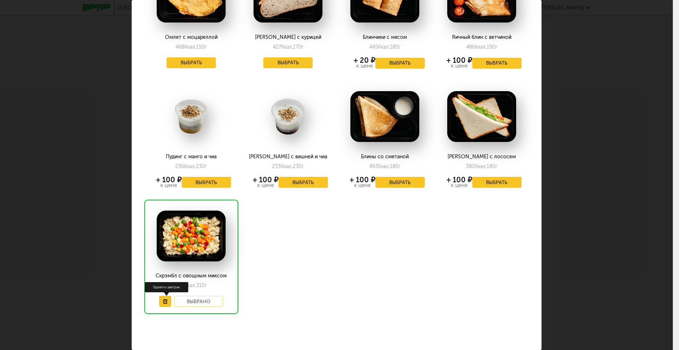
click at [165, 299] on use at bounding box center [165, 301] width 4 height 5
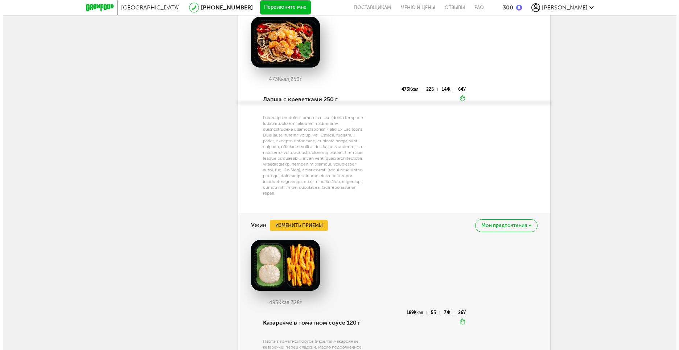
scroll to position [1066, 0]
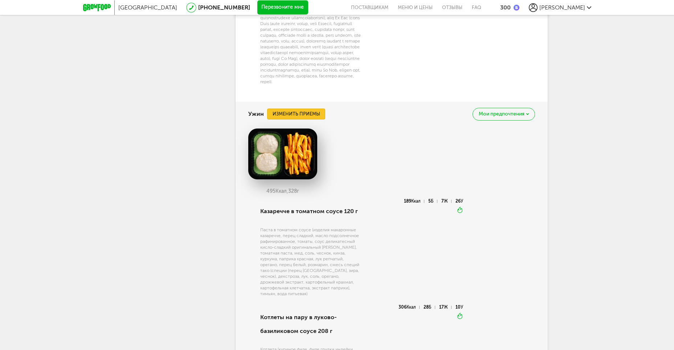
click at [312, 112] on button "Изменить приемы" at bounding box center [296, 113] width 58 height 11
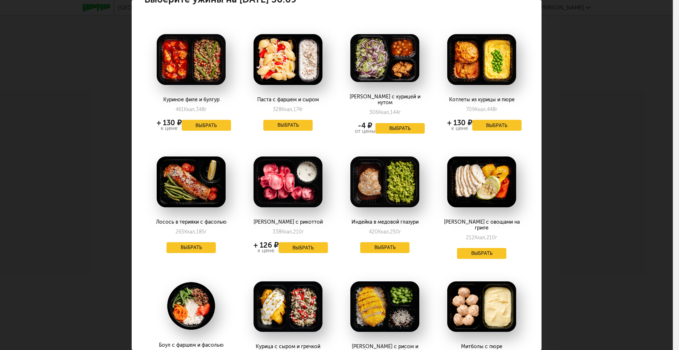
scroll to position [0, 0]
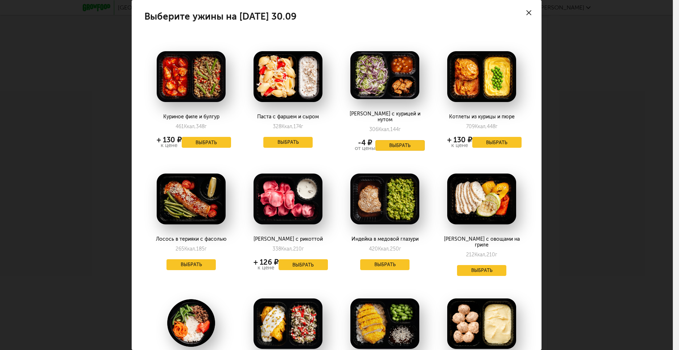
click at [398, 140] on button "Выбрать" at bounding box center [400, 145] width 49 height 11
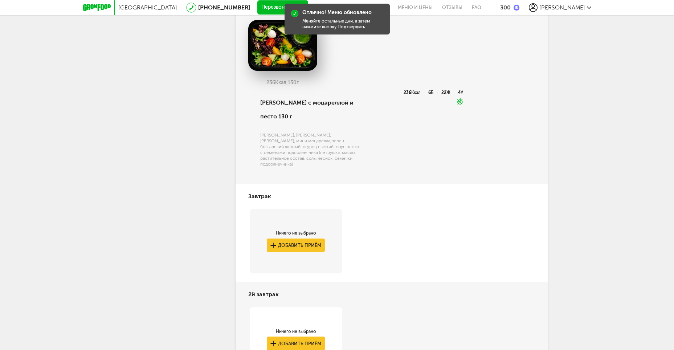
scroll to position [392, 0]
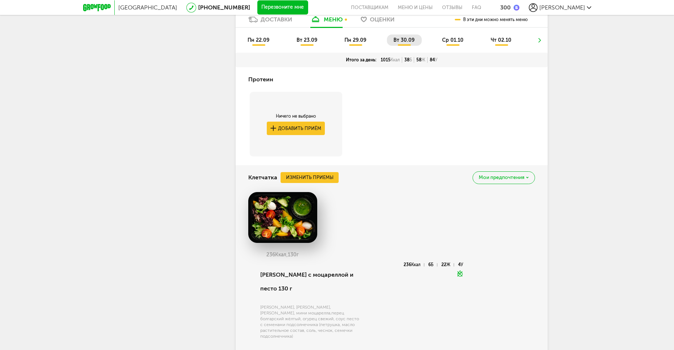
click at [455, 39] on span "ср 01.10" at bounding box center [452, 40] width 21 height 6
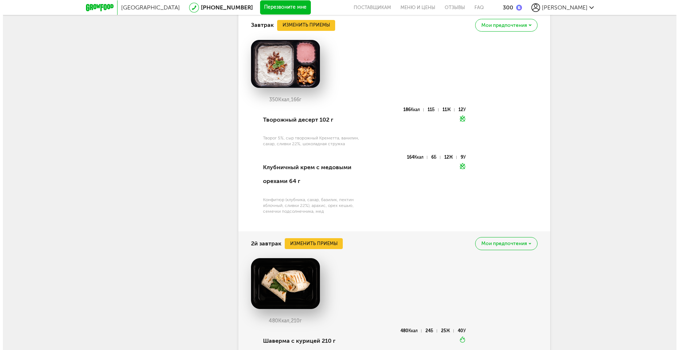
scroll to position [485, 0]
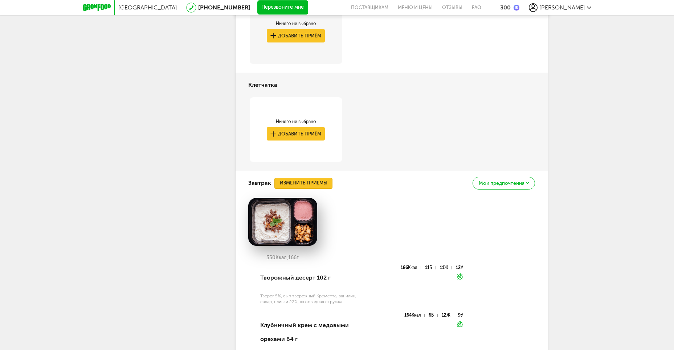
click at [311, 181] on button "Изменить приемы" at bounding box center [303, 183] width 58 height 11
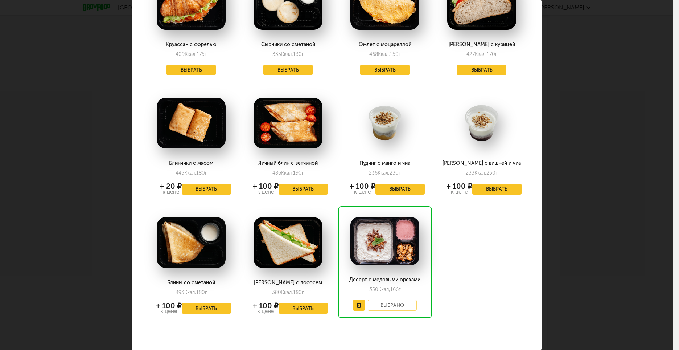
scroll to position [803, 0]
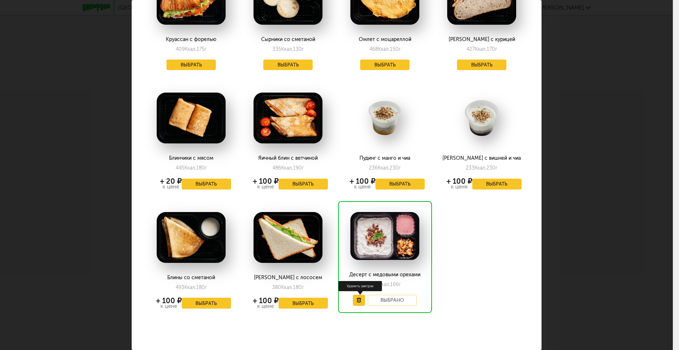
click at [357, 298] on use at bounding box center [359, 300] width 4 height 5
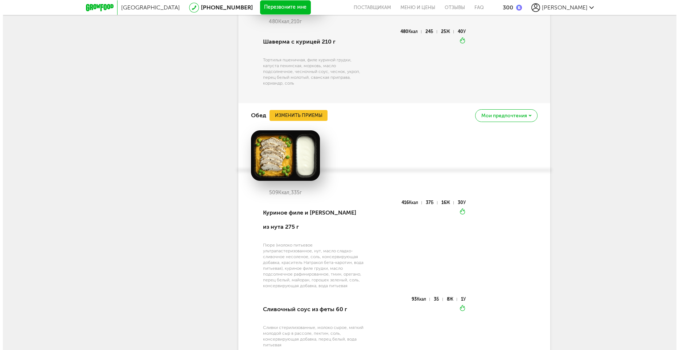
scroll to position [981, 0]
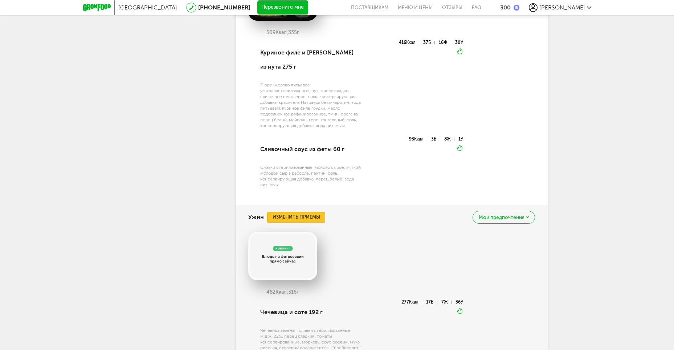
click at [295, 212] on button "Изменить приемы" at bounding box center [296, 217] width 58 height 11
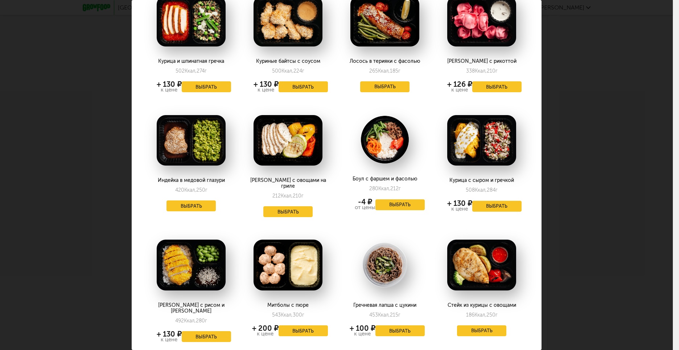
scroll to position [145, 0]
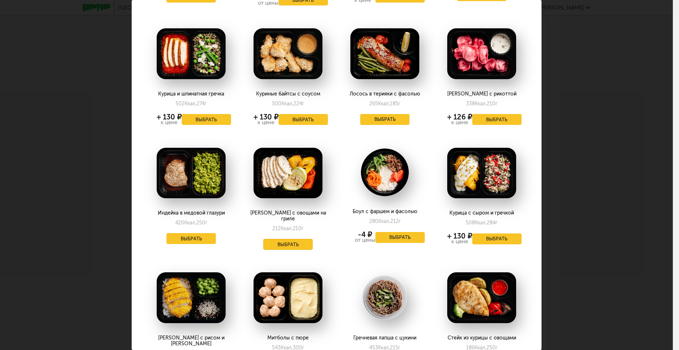
click at [287, 239] on button "Выбрать" at bounding box center [287, 244] width 49 height 11
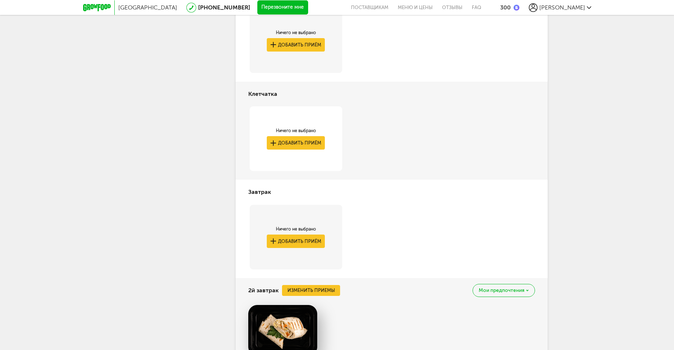
scroll to position [499, 0]
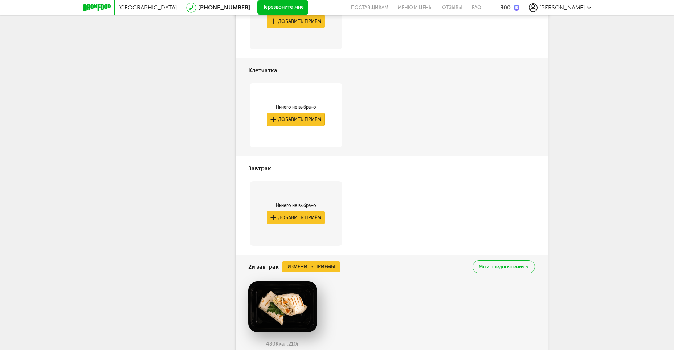
click at [303, 119] on button "Добавить приём" at bounding box center [296, 118] width 58 height 13
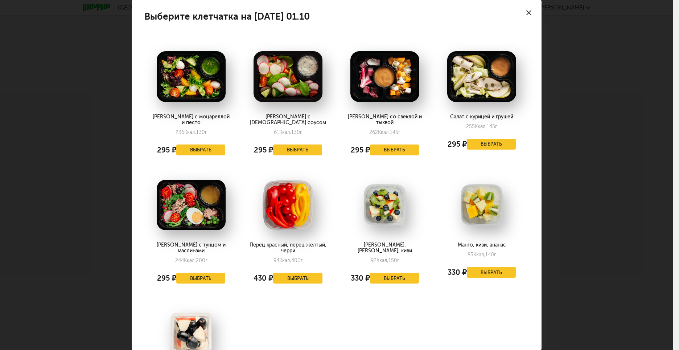
click at [526, 13] on use at bounding box center [528, 12] width 5 height 5
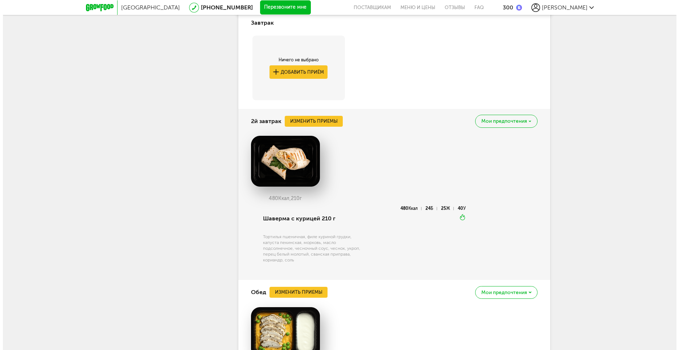
scroll to position [644, 0]
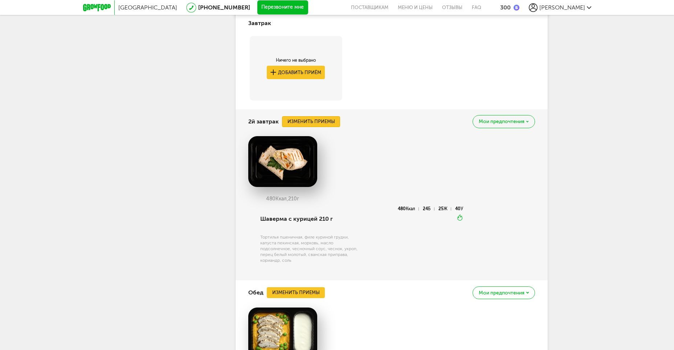
click at [328, 121] on button "Изменить приемы" at bounding box center [311, 121] width 58 height 11
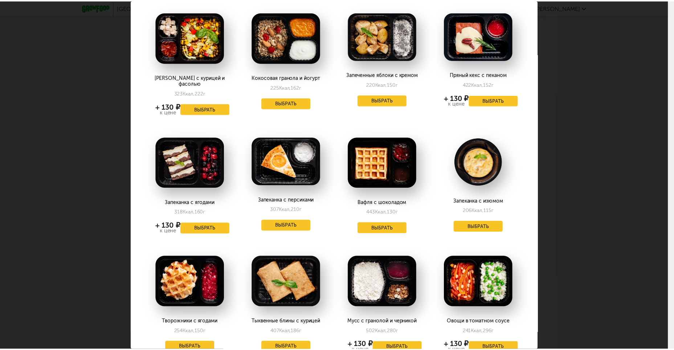
scroll to position [0, 0]
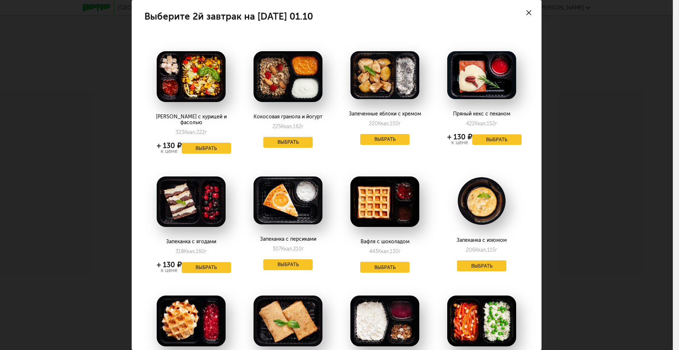
click at [526, 13] on icon at bounding box center [528, 12] width 5 height 5
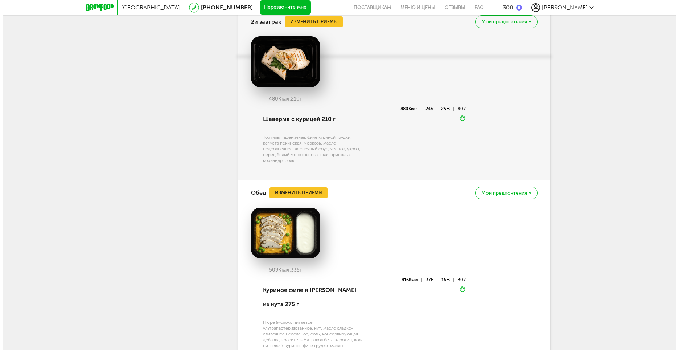
scroll to position [790, 0]
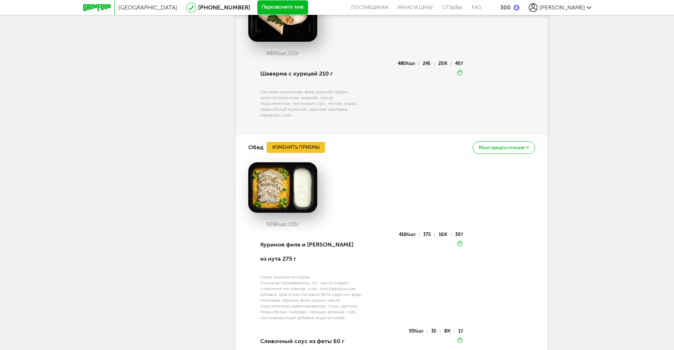
click at [300, 147] on button "Изменить приемы" at bounding box center [296, 147] width 58 height 11
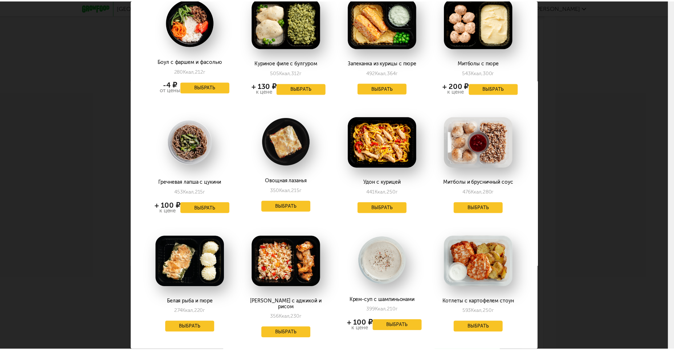
scroll to position [726, 0]
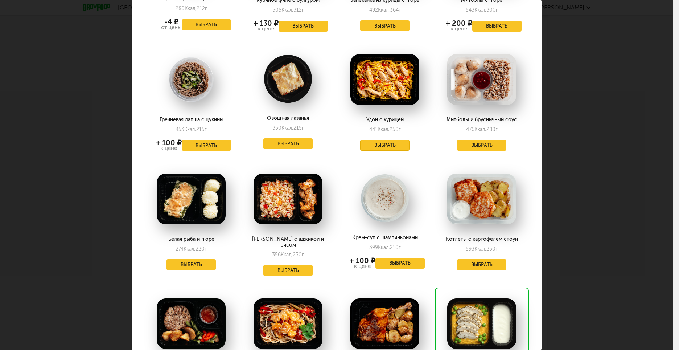
click at [385, 140] on button "Выбрать" at bounding box center [384, 145] width 49 height 11
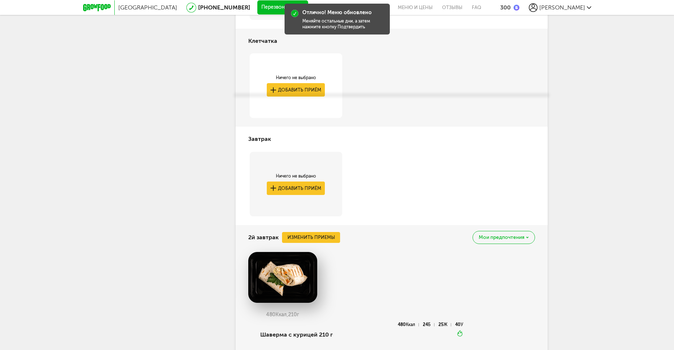
scroll to position [427, 0]
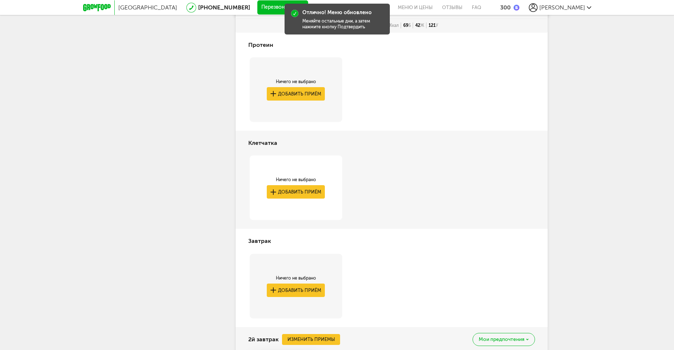
click at [281, 177] on div "Ничего не выбрано" at bounding box center [296, 180] width 58 height 6
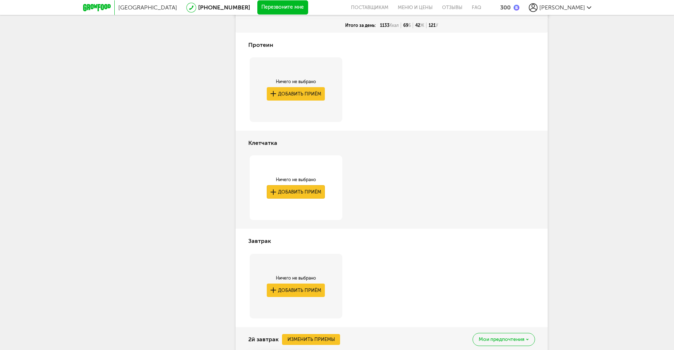
click at [297, 191] on button "Добавить приём" at bounding box center [296, 191] width 58 height 13
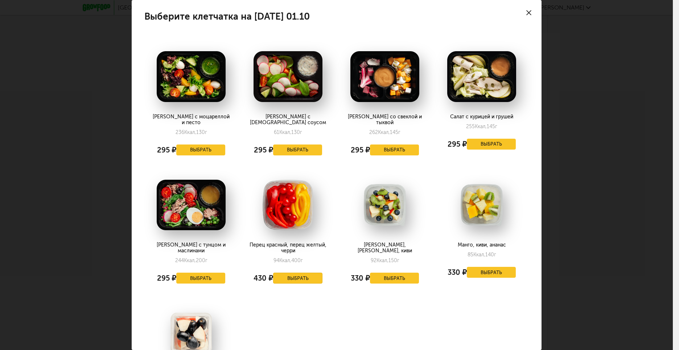
click at [293, 272] on button "Выбрать" at bounding box center [297, 277] width 49 height 11
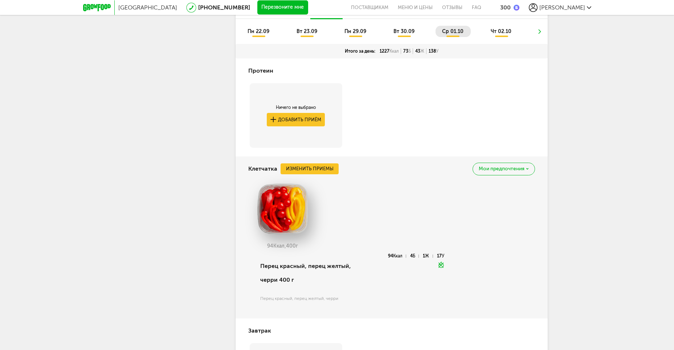
scroll to position [473, 0]
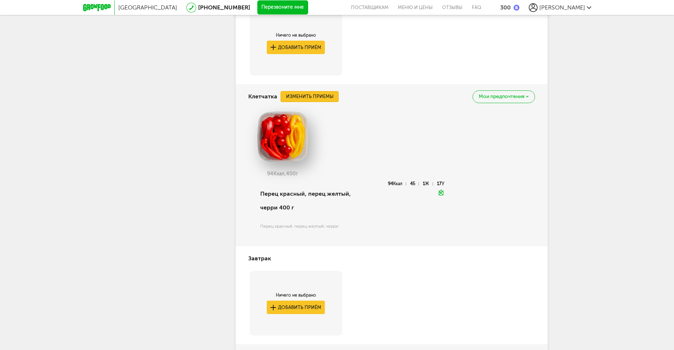
click at [317, 96] on button "Изменить приемы" at bounding box center [309, 96] width 58 height 11
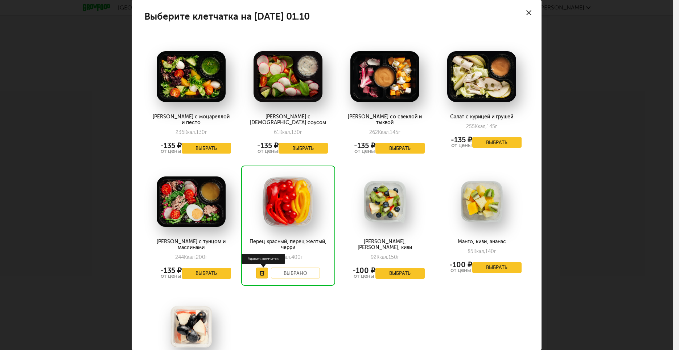
click at [261, 271] on icon at bounding box center [262, 273] width 5 height 5
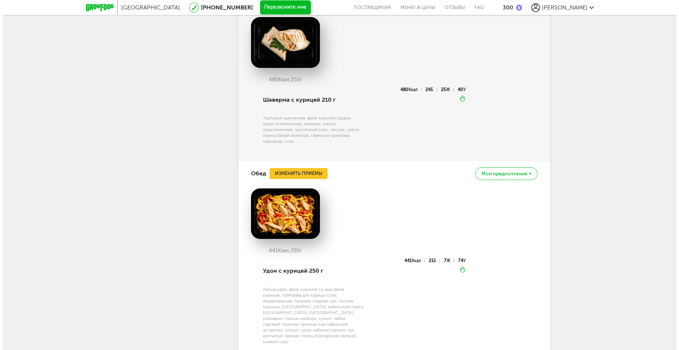
scroll to position [727, 0]
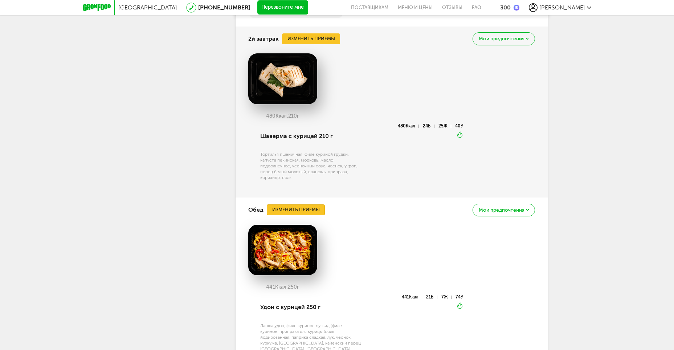
click at [299, 209] on button "Изменить приемы" at bounding box center [296, 209] width 58 height 11
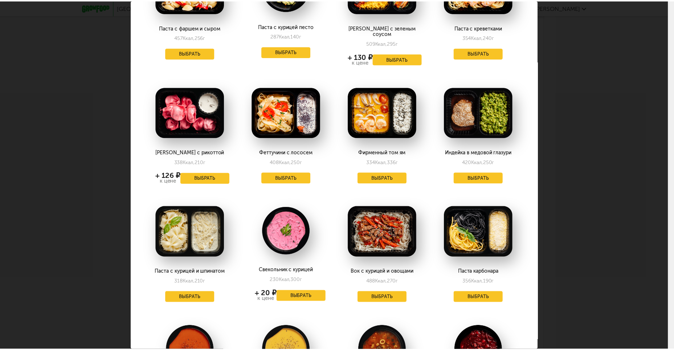
scroll to position [363, 0]
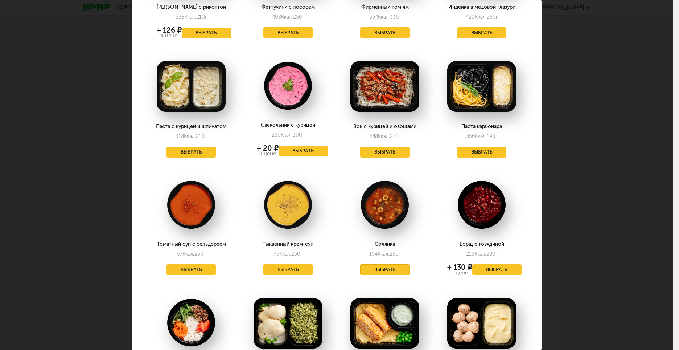
click at [378, 264] on button "Выбрать" at bounding box center [384, 269] width 49 height 11
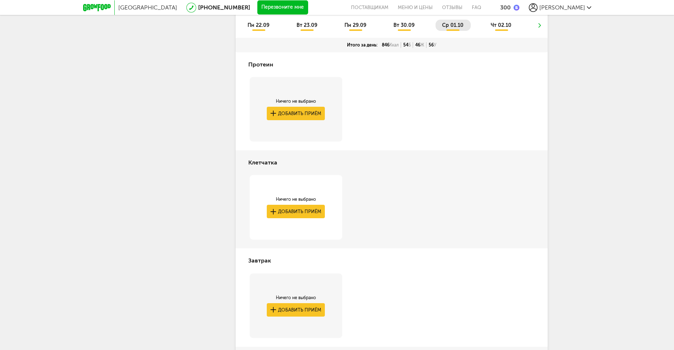
scroll to position [401, 0]
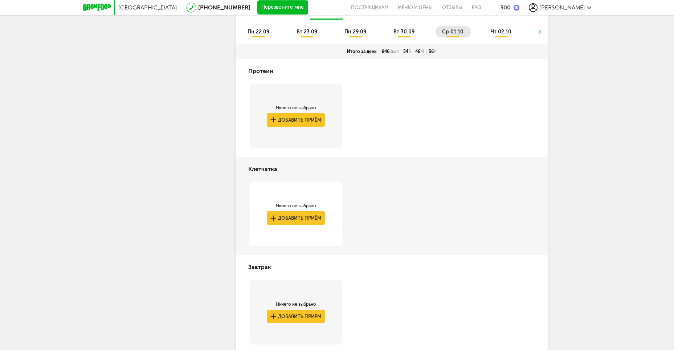
click at [504, 32] on span "чт 02.10" at bounding box center [501, 32] width 21 height 6
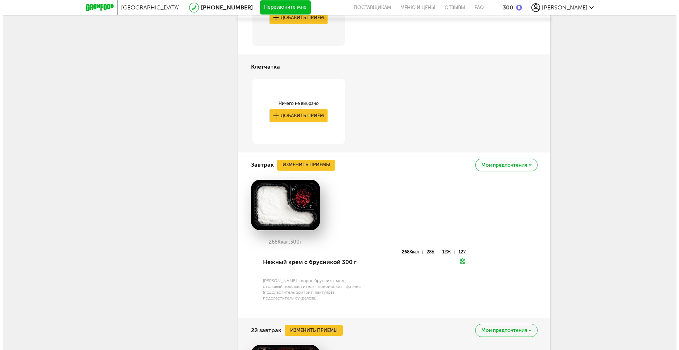
scroll to position [509, 0]
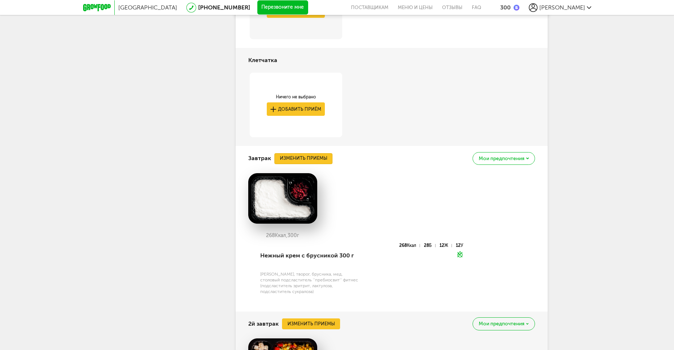
click at [309, 155] on button "Изменить приемы" at bounding box center [303, 158] width 58 height 11
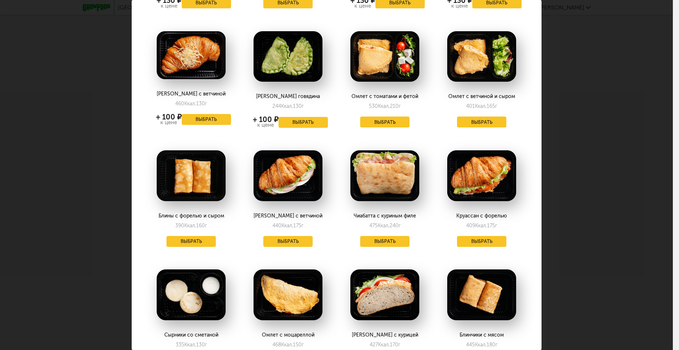
scroll to position [762, 0]
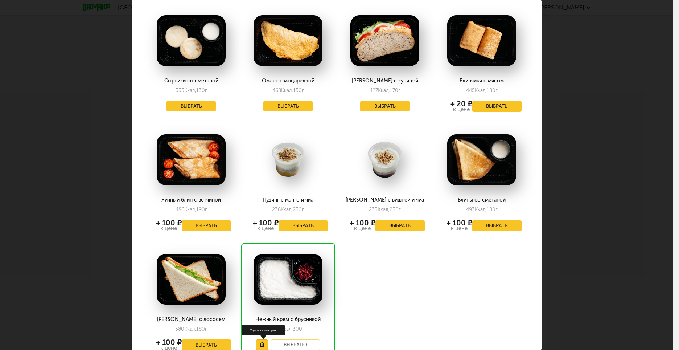
click at [260, 342] on icon at bounding box center [262, 344] width 5 height 5
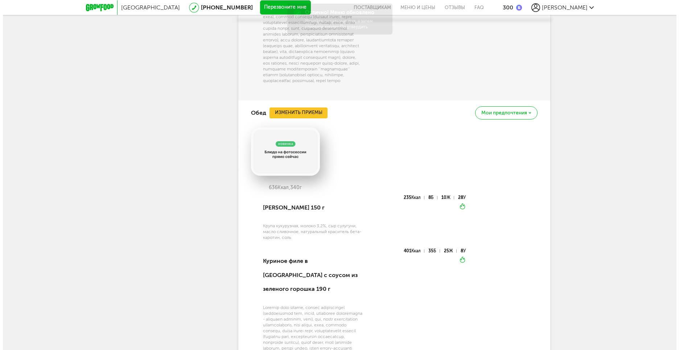
scroll to position [909, 0]
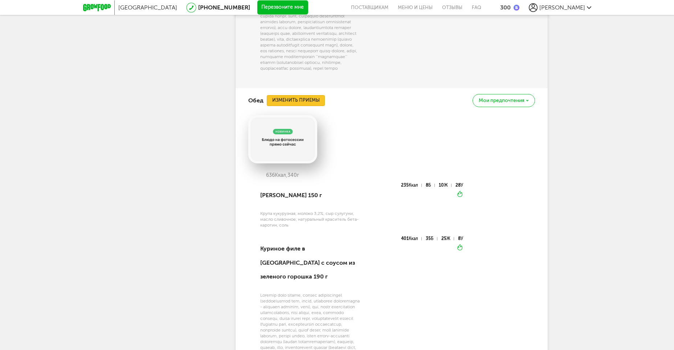
click at [301, 95] on button "Изменить приемы" at bounding box center [296, 100] width 58 height 11
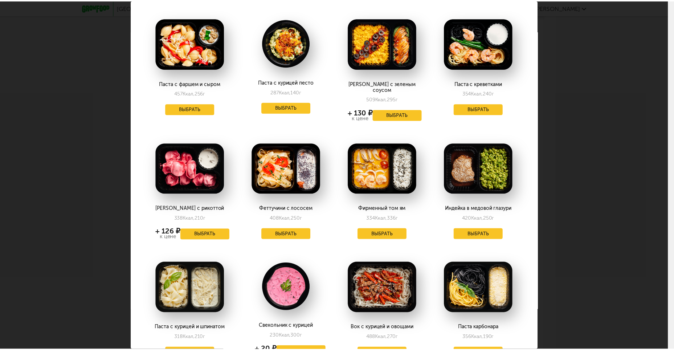
scroll to position [145, 0]
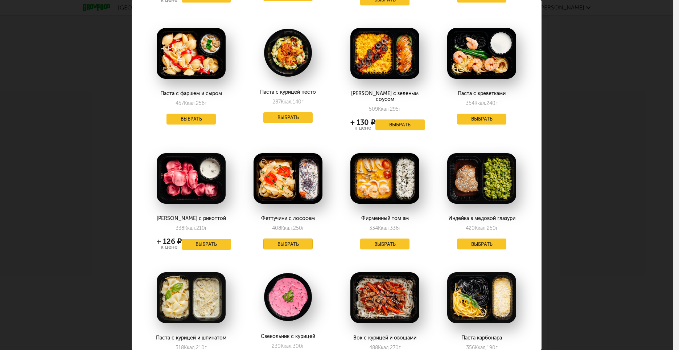
click at [284, 238] on button "Выбрать" at bounding box center [287, 243] width 49 height 11
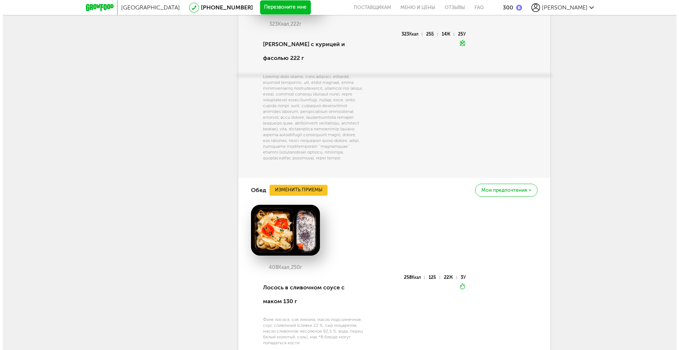
scroll to position [791, 0]
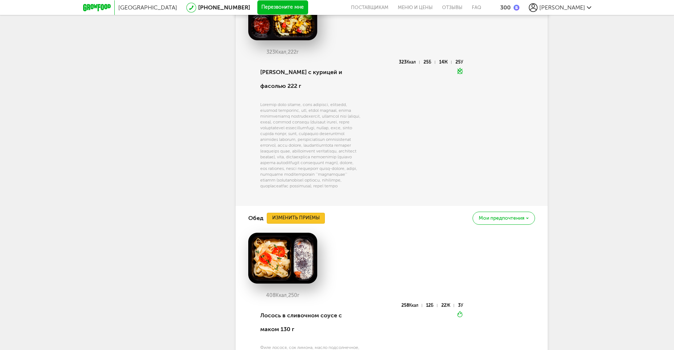
click at [307, 215] on button "Изменить приемы" at bounding box center [296, 218] width 58 height 11
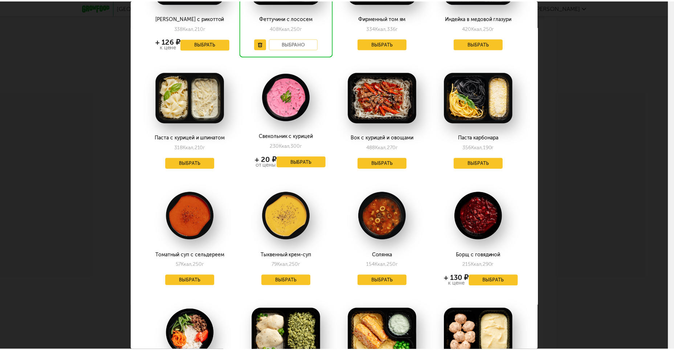
scroll to position [331, 0]
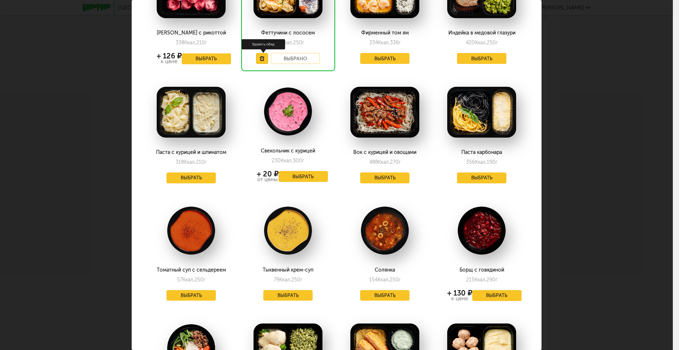
click at [260, 56] on use at bounding box center [262, 58] width 4 height 5
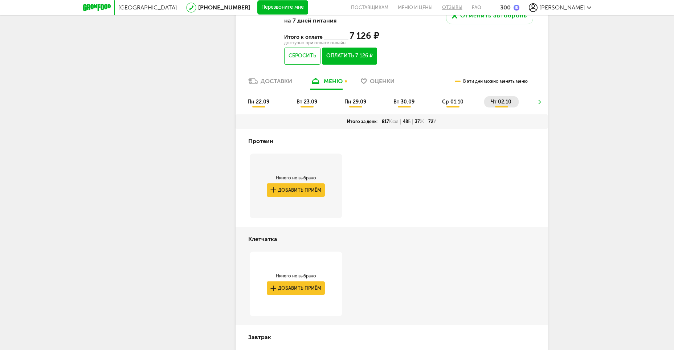
scroll to position [330, 0]
click at [541, 102] on icon at bounding box center [539, 102] width 5 height 4
click at [539, 102] on ul "пн 22.09 вт 23.09 пн 29.09 вт 30.09 ср 01.10 чт 02.10" at bounding box center [391, 106] width 301 height 18
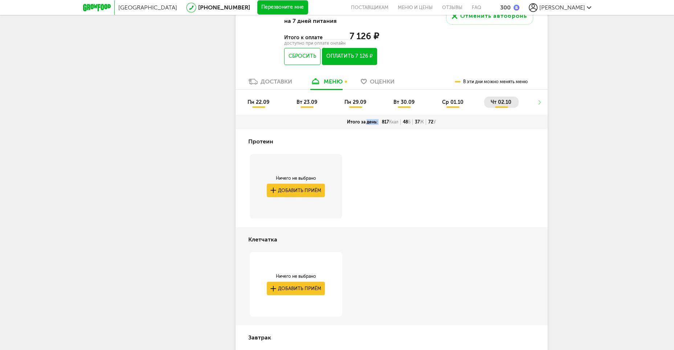
click at [539, 102] on ul "пн 22.09 вт 23.09 пн 29.09 вт 30.09 ср 01.10 чт 02.10" at bounding box center [391, 106] width 301 height 18
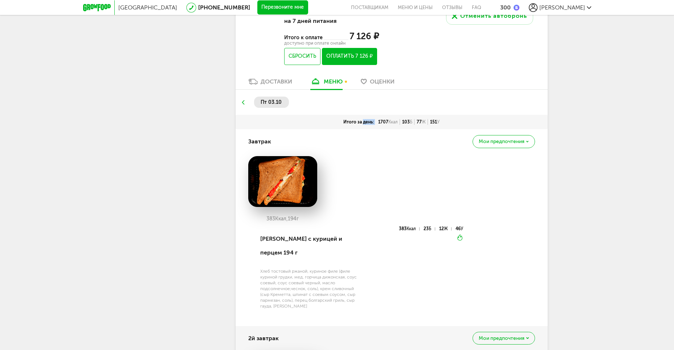
click at [539, 102] on ul "пт 03.10" at bounding box center [391, 106] width 301 height 18
click at [335, 80] on div "меню" at bounding box center [333, 81] width 19 height 7
click at [274, 102] on span "пт 03.10" at bounding box center [271, 102] width 21 height 6
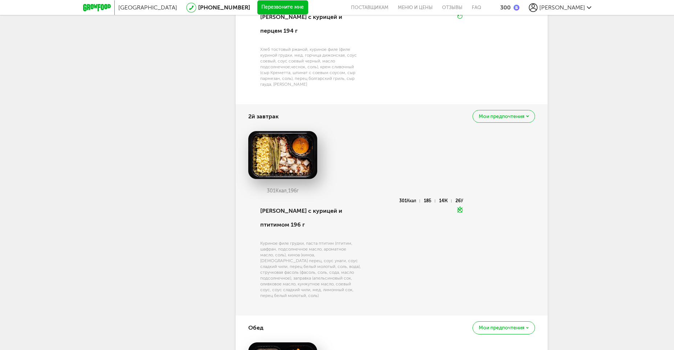
scroll to position [331, 0]
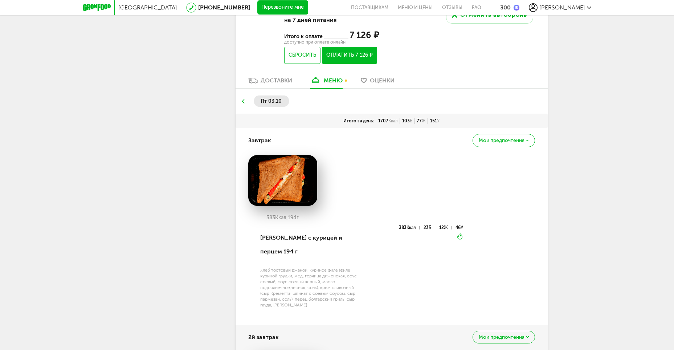
click at [294, 177] on img at bounding box center [282, 180] width 69 height 51
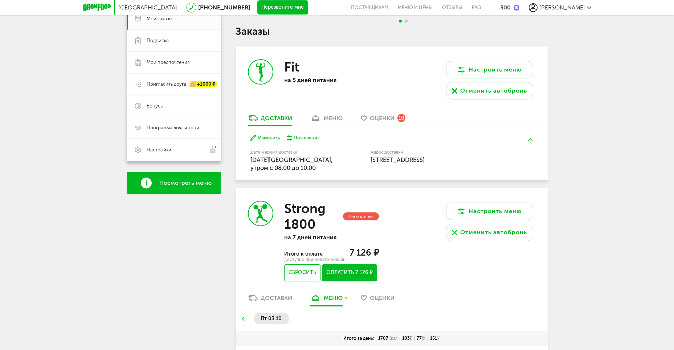
scroll to position [114, 0]
click at [243, 318] on icon at bounding box center [242, 319] width 5 height 4
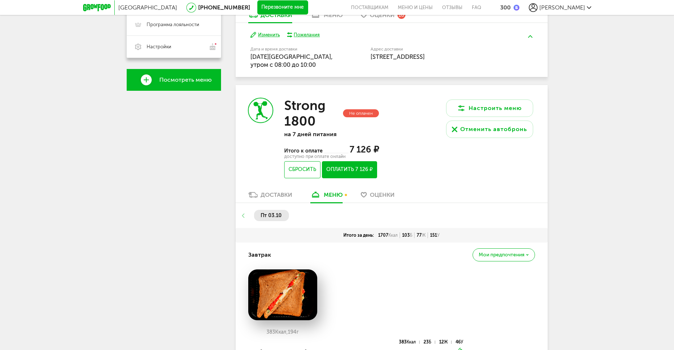
scroll to position [222, 0]
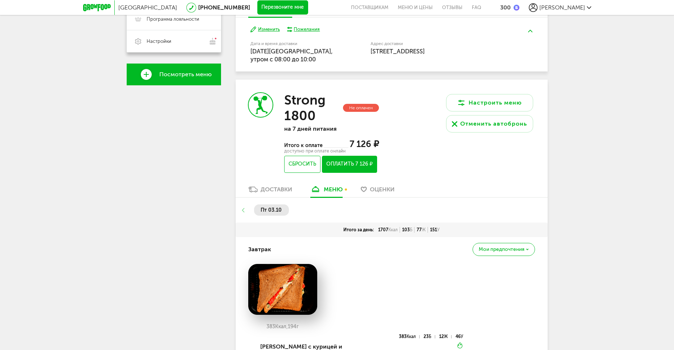
click at [243, 208] on ul "пт 03.10" at bounding box center [391, 213] width 301 height 18
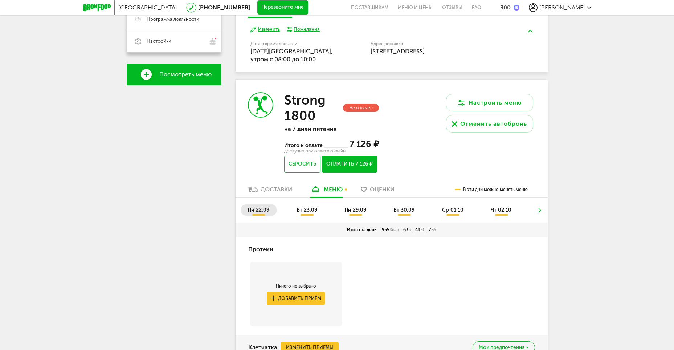
click at [541, 211] on icon at bounding box center [539, 210] width 5 height 4
click at [539, 210] on ul "пн 22.09 вт 23.09 пн 29.09 вт 30.09 ср 01.10 чт 02.10" at bounding box center [391, 213] width 301 height 18
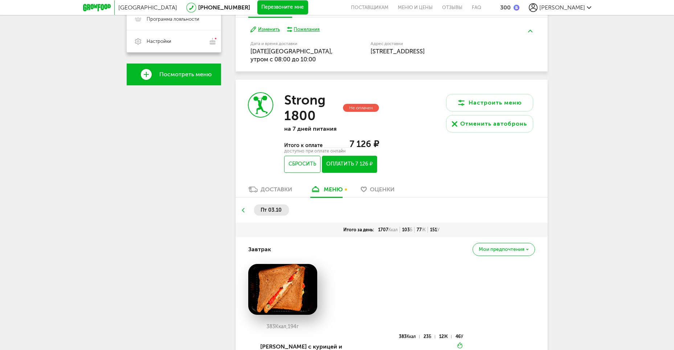
click at [243, 210] on icon at bounding box center [242, 210] width 5 height 4
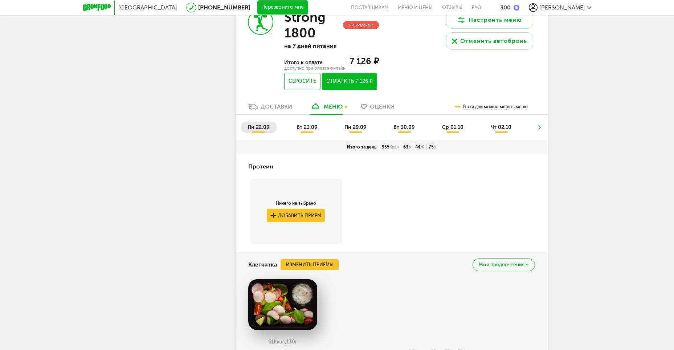
scroll to position [327, 0]
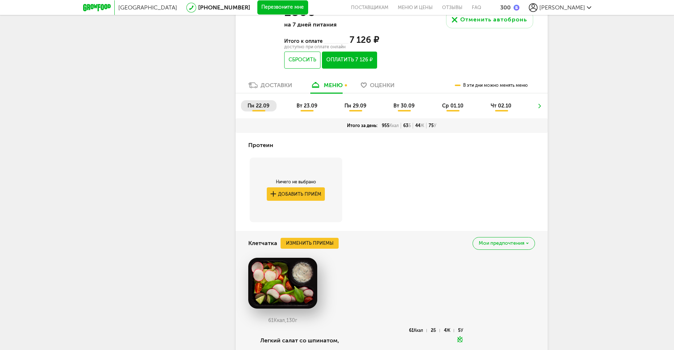
click at [537, 105] on icon at bounding box center [539, 106] width 5 height 4
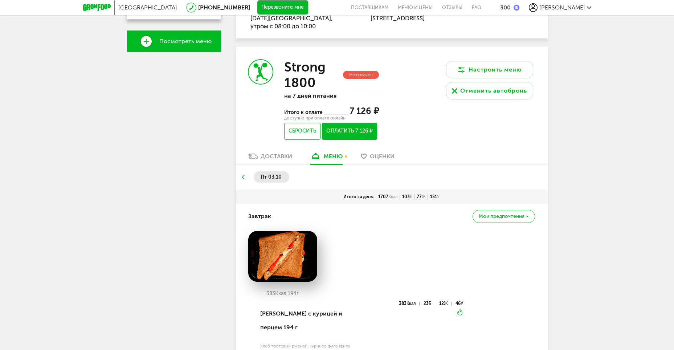
scroll to position [295, 0]
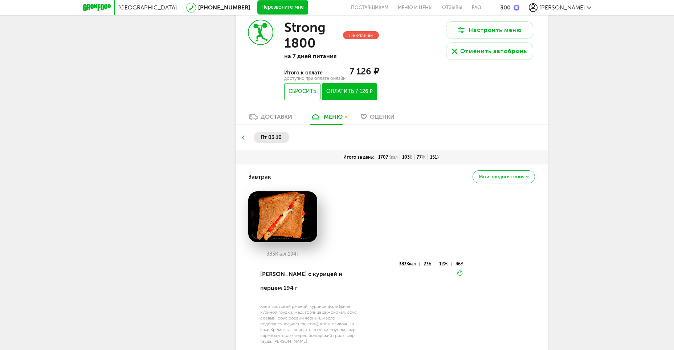
click at [243, 139] on use at bounding box center [243, 137] width 3 height 4
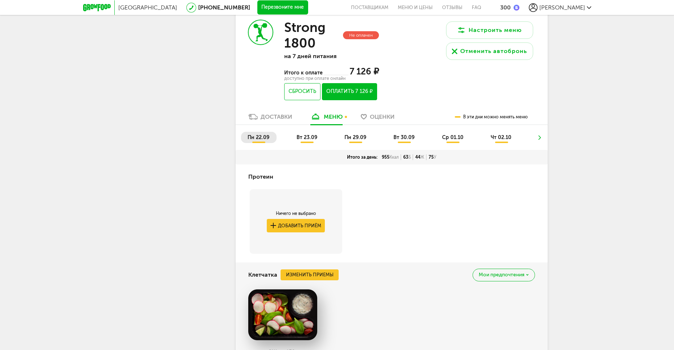
click at [310, 136] on span "вт 23.09" at bounding box center [306, 137] width 21 height 6
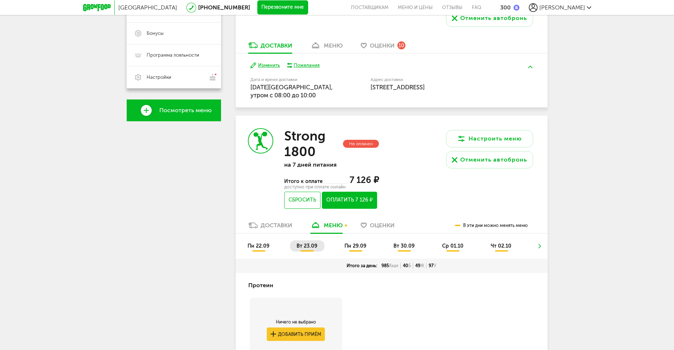
scroll to position [186, 0]
click at [259, 247] on span "пн 22.09" at bounding box center [258, 246] width 22 height 6
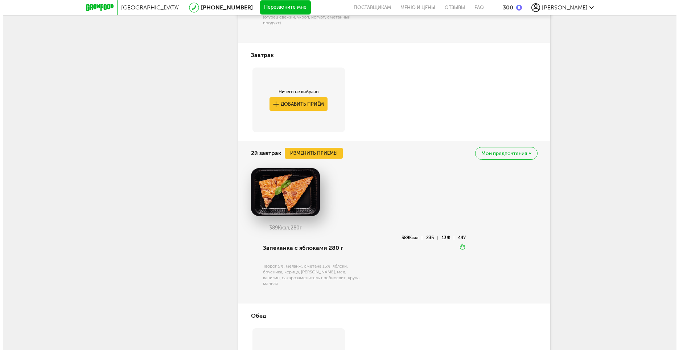
scroll to position [694, 0]
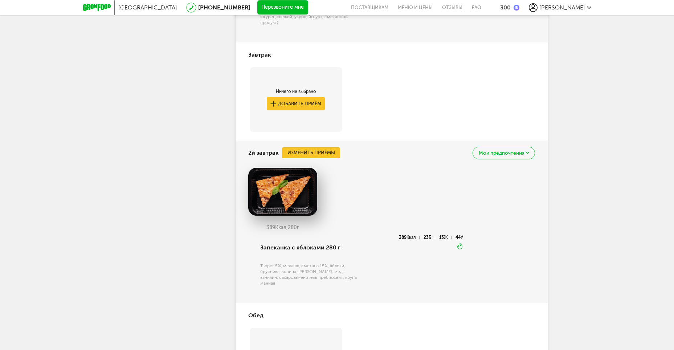
click at [307, 152] on button "Изменить приемы" at bounding box center [311, 152] width 58 height 11
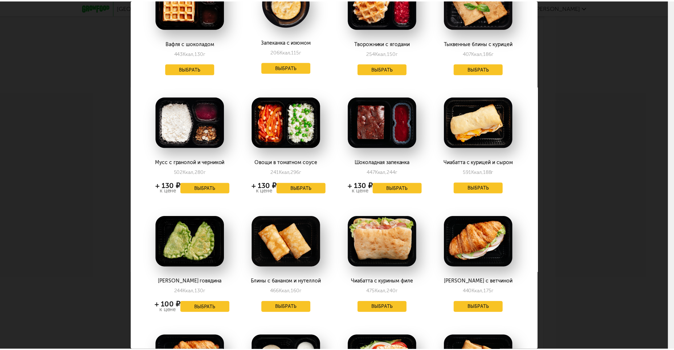
scroll to position [0, 0]
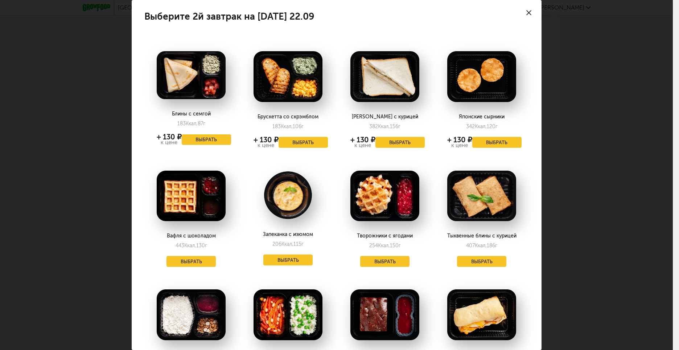
click at [526, 13] on icon at bounding box center [528, 12] width 5 height 5
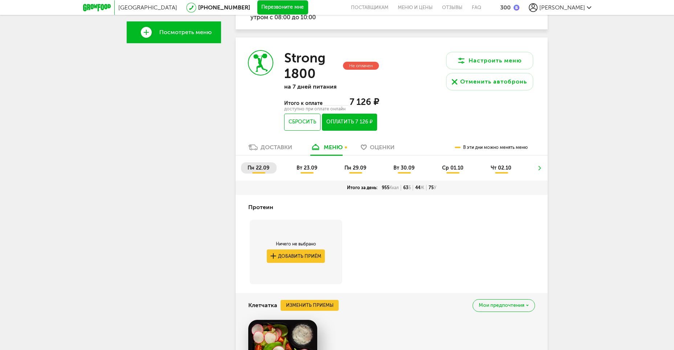
scroll to position [222, 0]
